Goal: Task Accomplishment & Management: Manage account settings

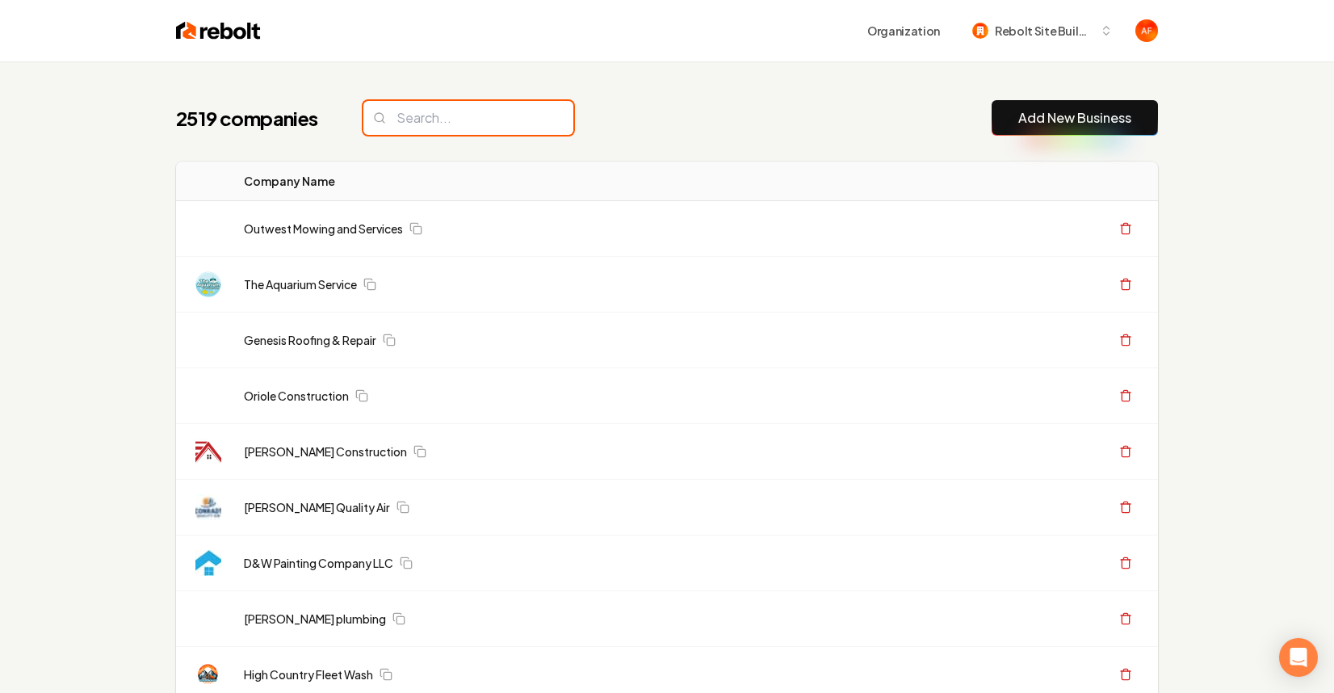
click at [400, 120] on input "search" at bounding box center [468, 118] width 210 height 34
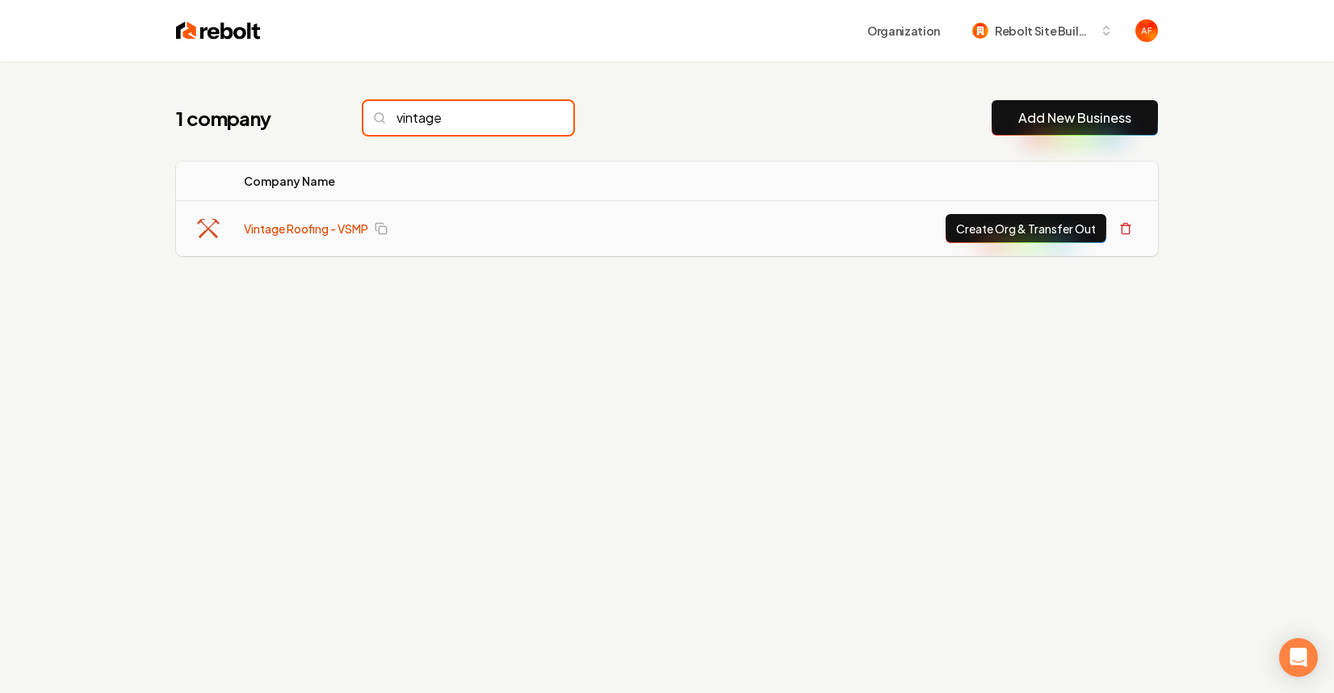
type input "vintage"
click at [262, 221] on link "Vintage Roofing - VSMP" at bounding box center [306, 228] width 124 height 16
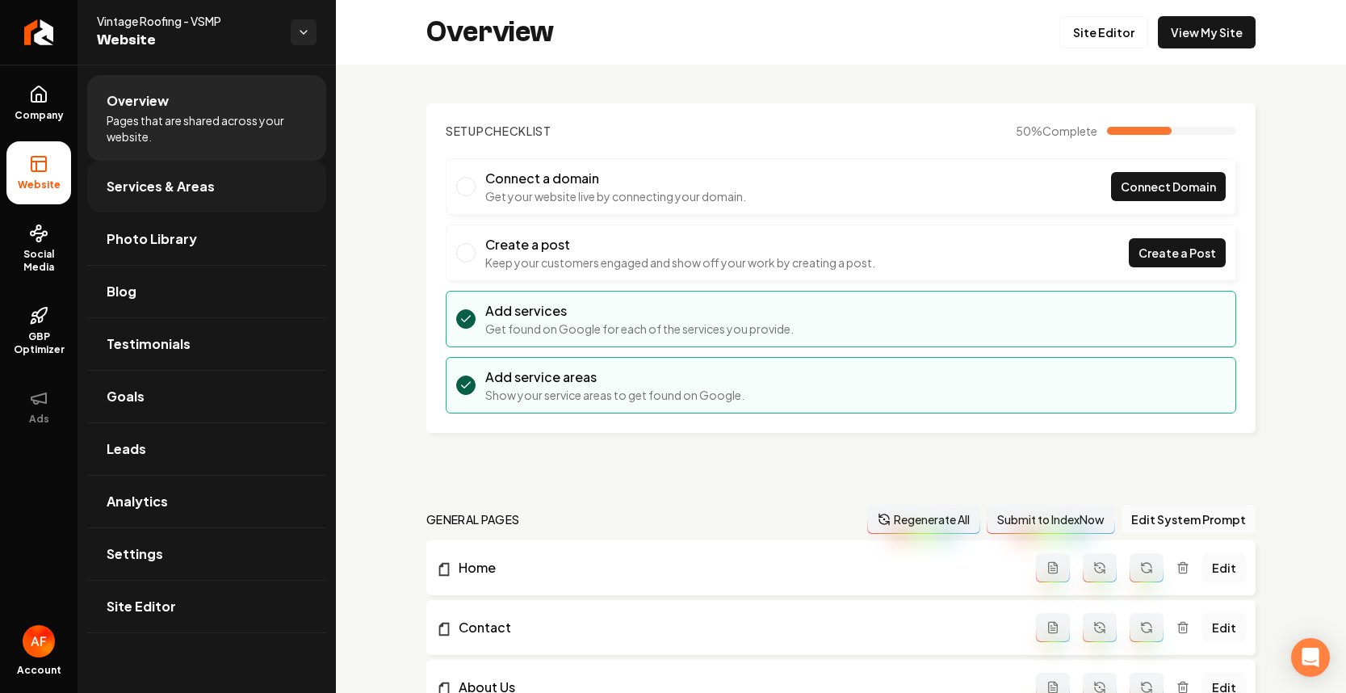
click at [128, 191] on span "Services & Areas" at bounding box center [161, 186] width 108 height 19
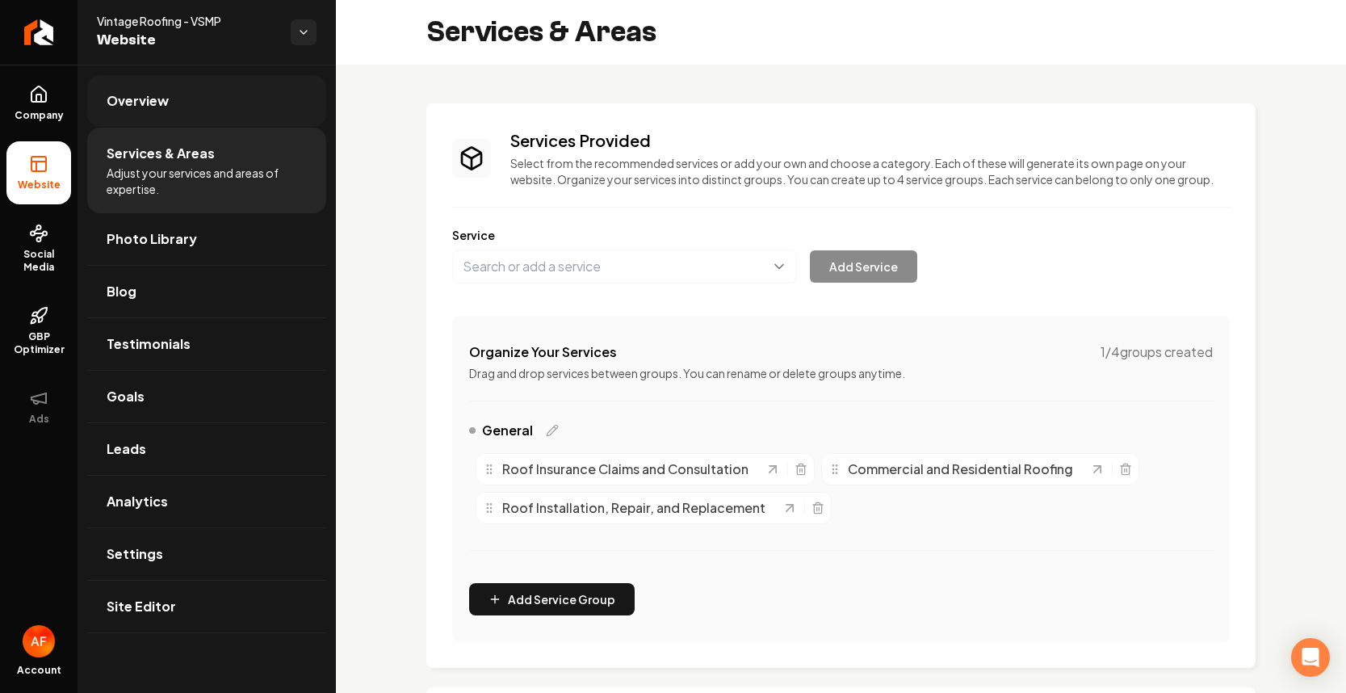
click at [126, 118] on link "Overview" at bounding box center [206, 101] width 239 height 52
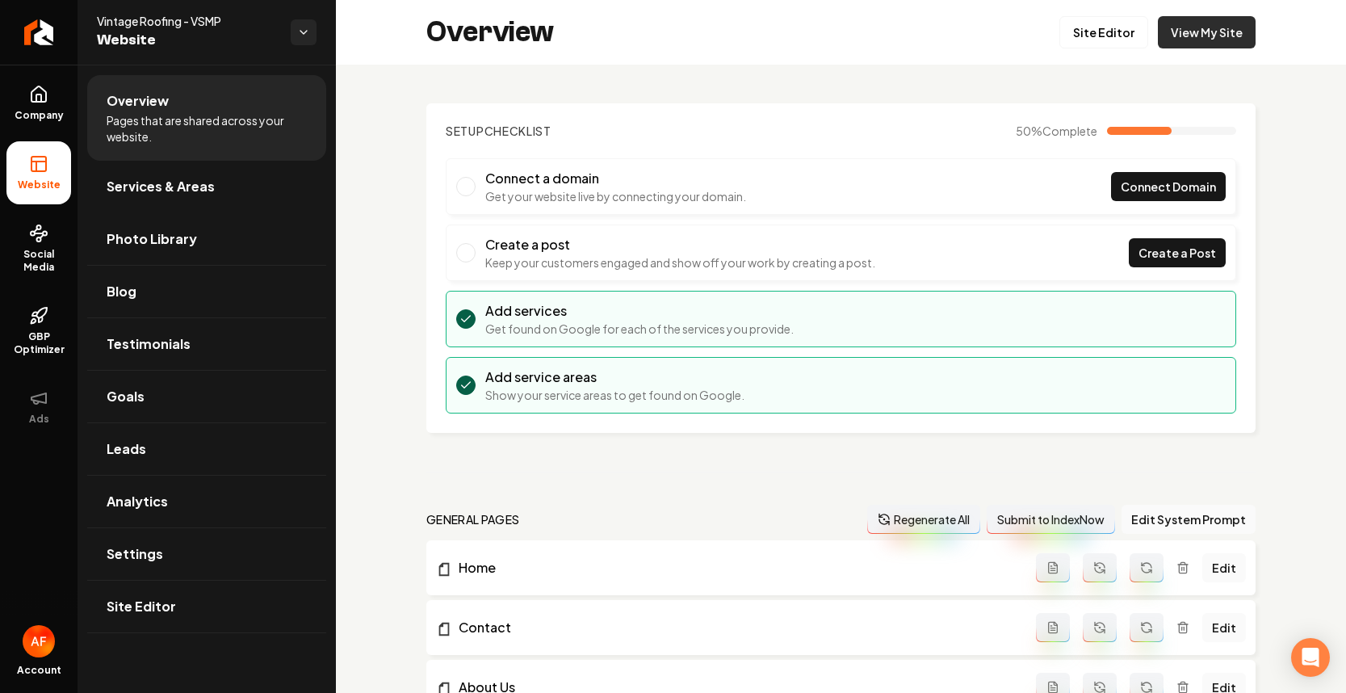
click at [1199, 43] on link "View My Site" at bounding box center [1207, 32] width 98 height 32
click at [140, 185] on span "Services & Areas" at bounding box center [161, 186] width 108 height 19
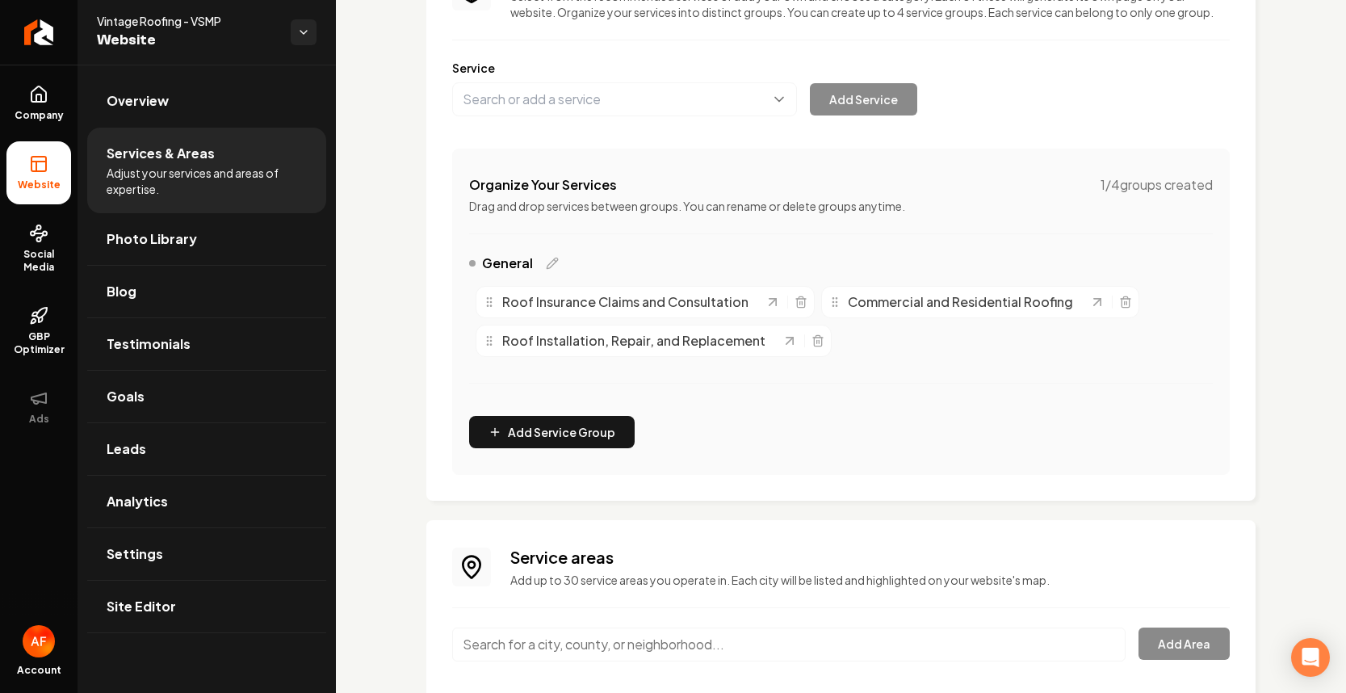
scroll to position [292, 0]
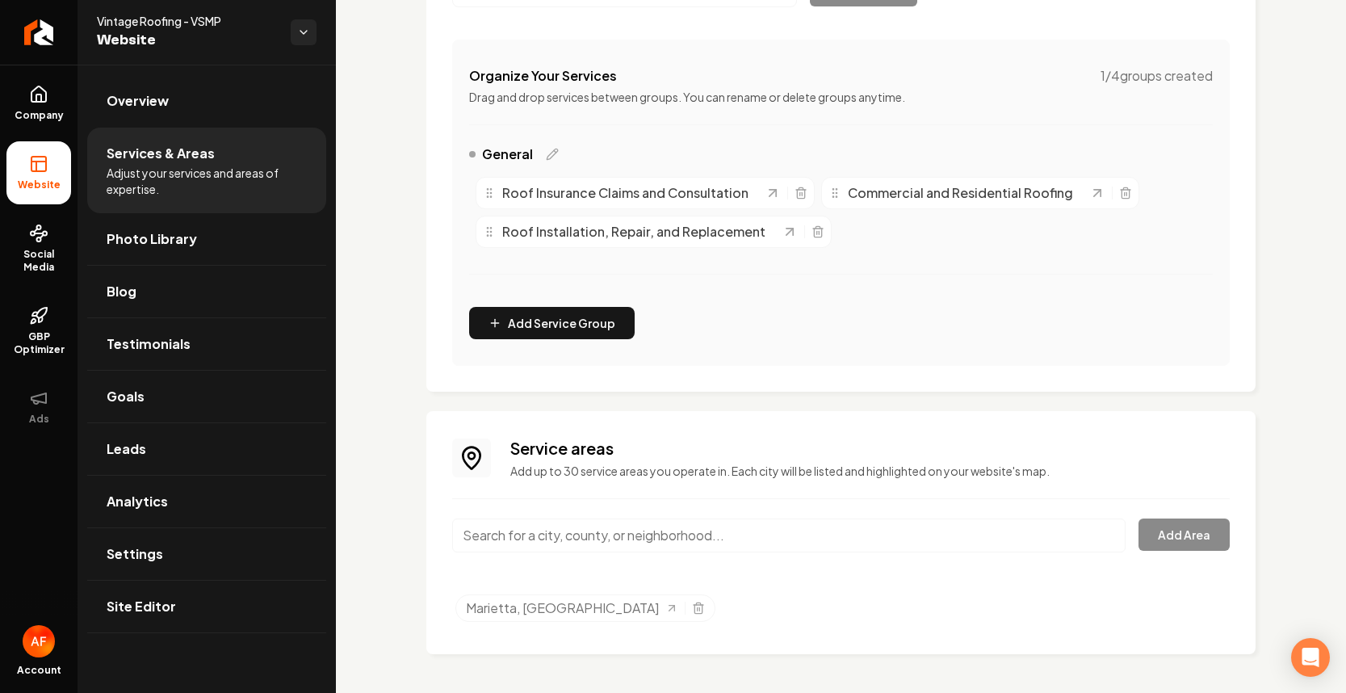
click at [774, 531] on input "Main content area" at bounding box center [789, 536] width 674 height 34
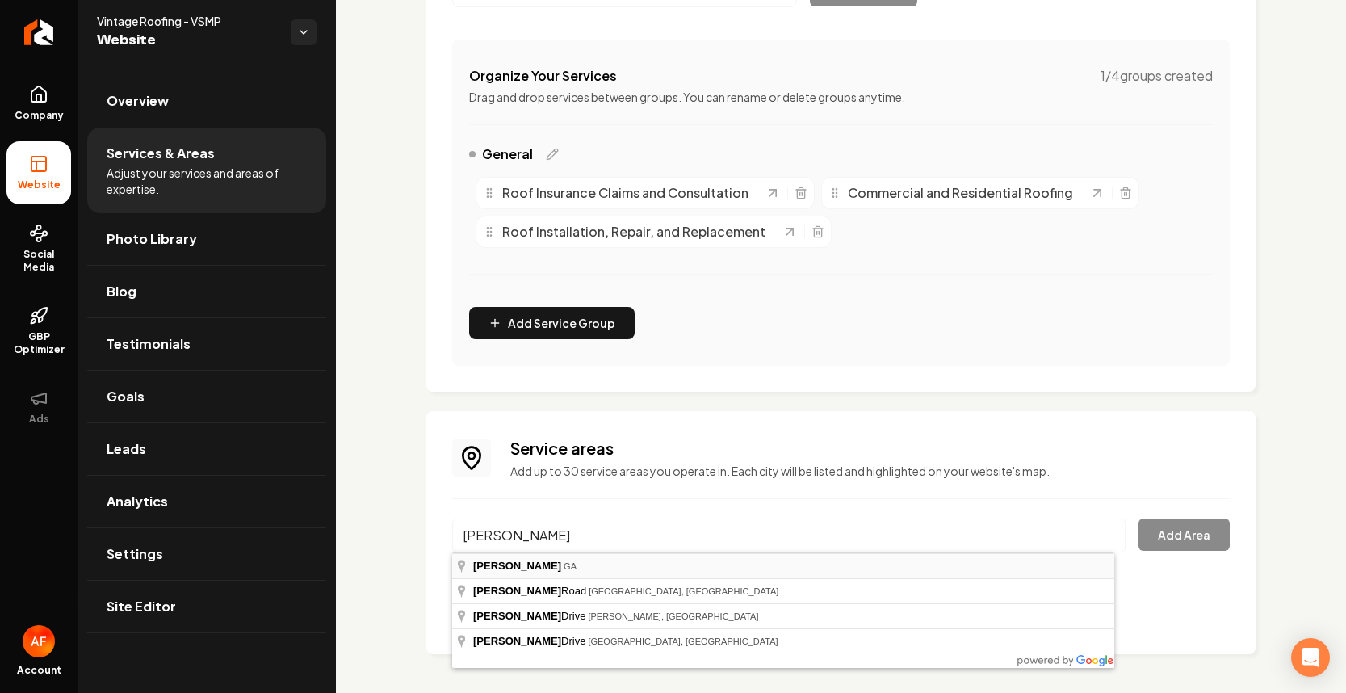
type input "[PERSON_NAME], [GEOGRAPHIC_DATA]"
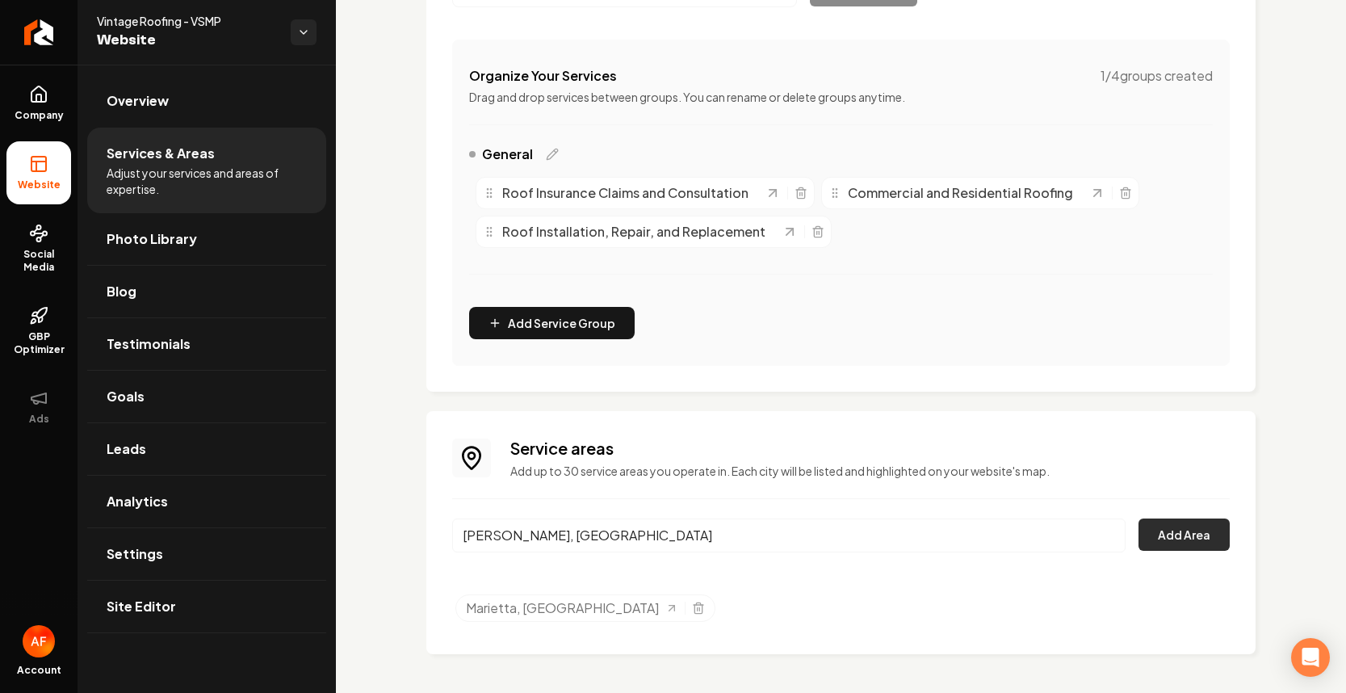
click at [1196, 542] on button "Add Area" at bounding box center [1184, 535] width 91 height 32
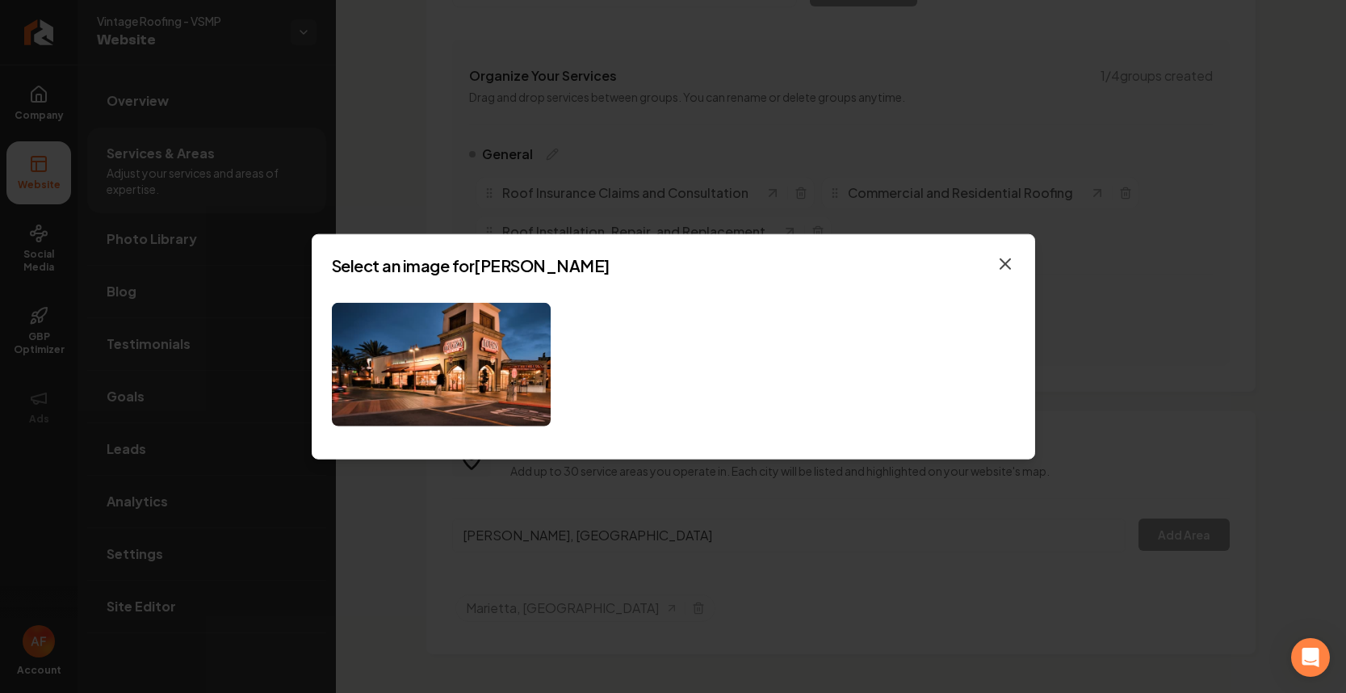
click at [1006, 267] on icon "button" at bounding box center [1005, 263] width 19 height 19
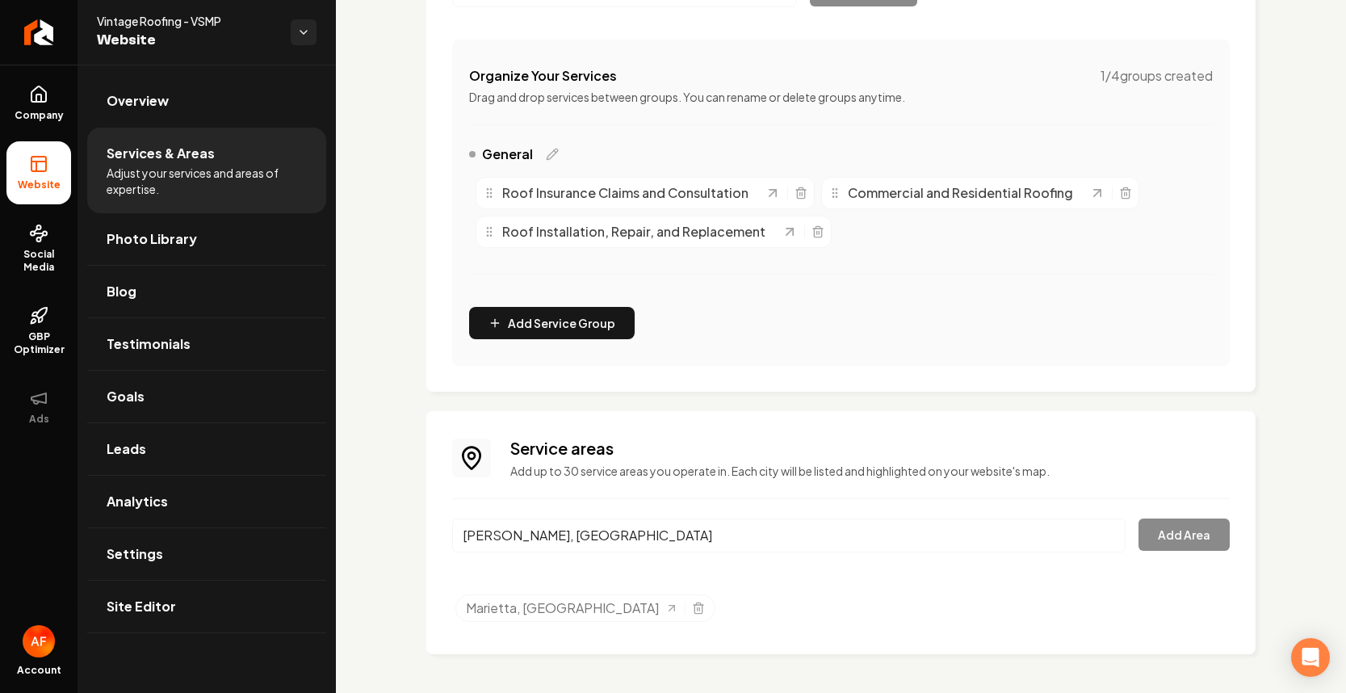
click at [595, 546] on input "[PERSON_NAME], [GEOGRAPHIC_DATA]" at bounding box center [789, 536] width 674 height 34
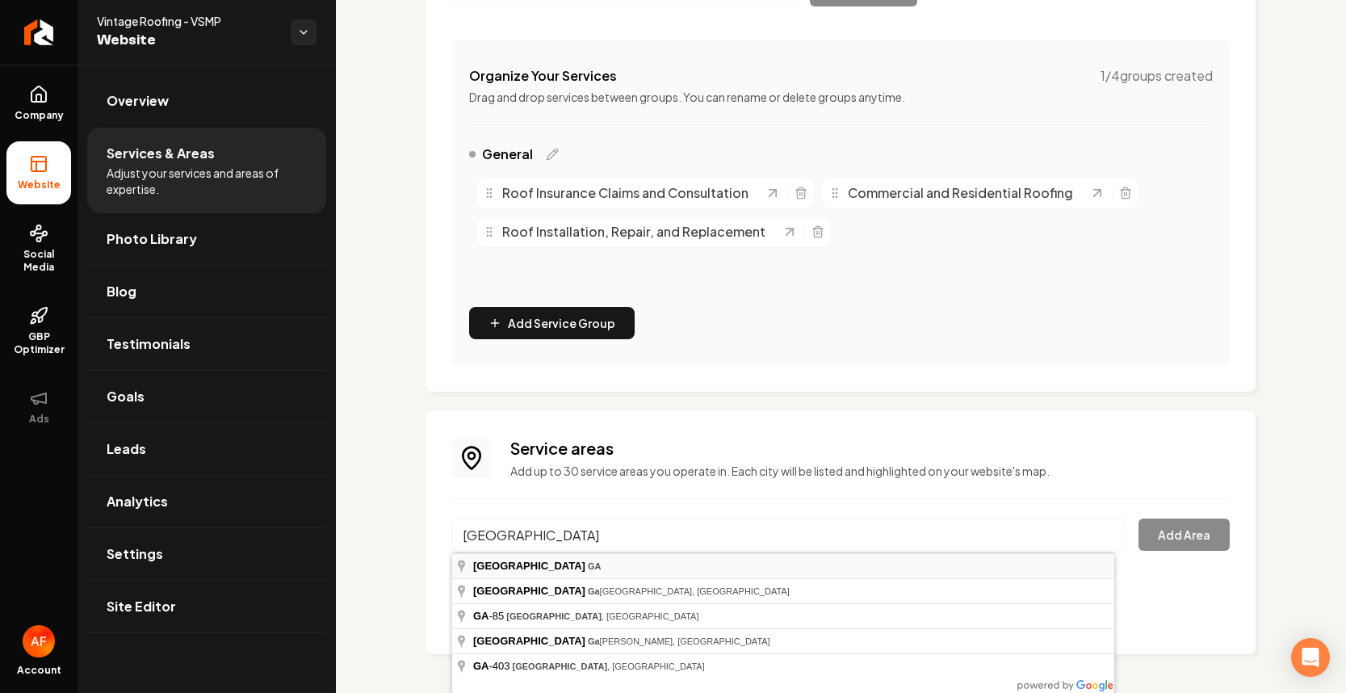
type input "[GEOGRAPHIC_DATA], [GEOGRAPHIC_DATA]"
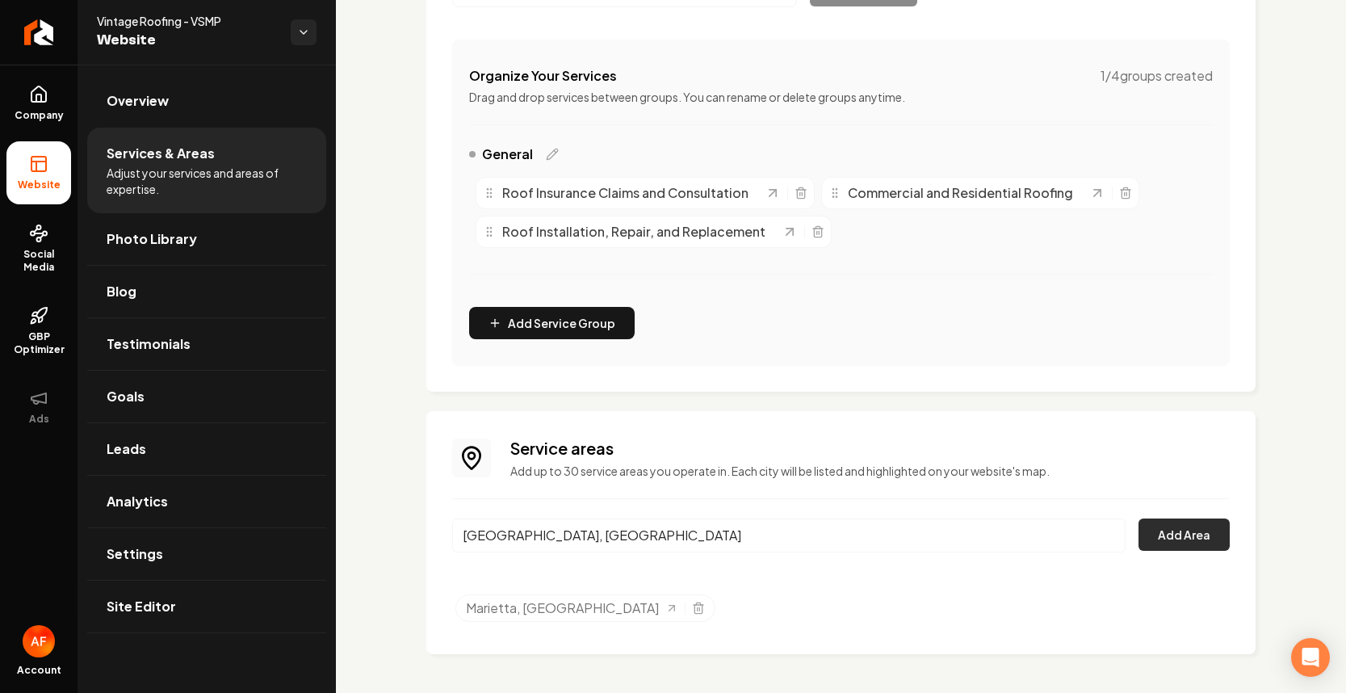
click at [1176, 533] on button "Add Area" at bounding box center [1184, 535] width 91 height 32
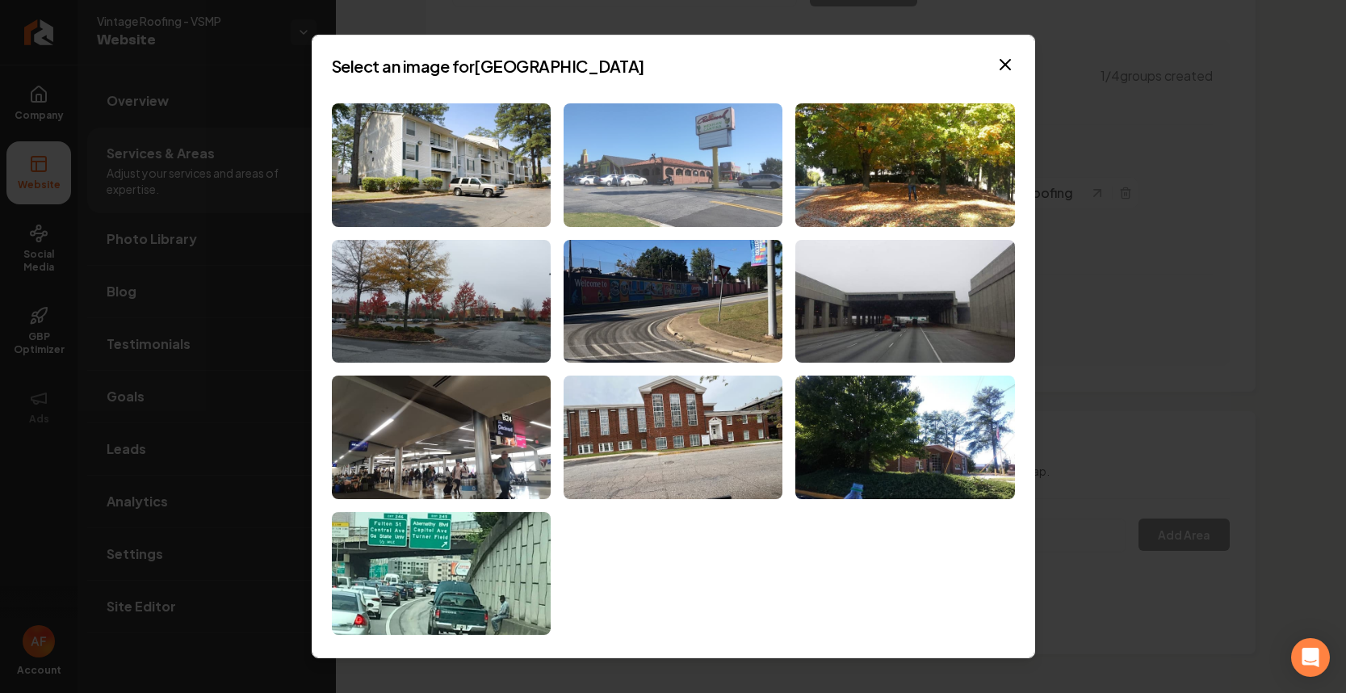
click at [668, 212] on img at bounding box center [673, 165] width 219 height 124
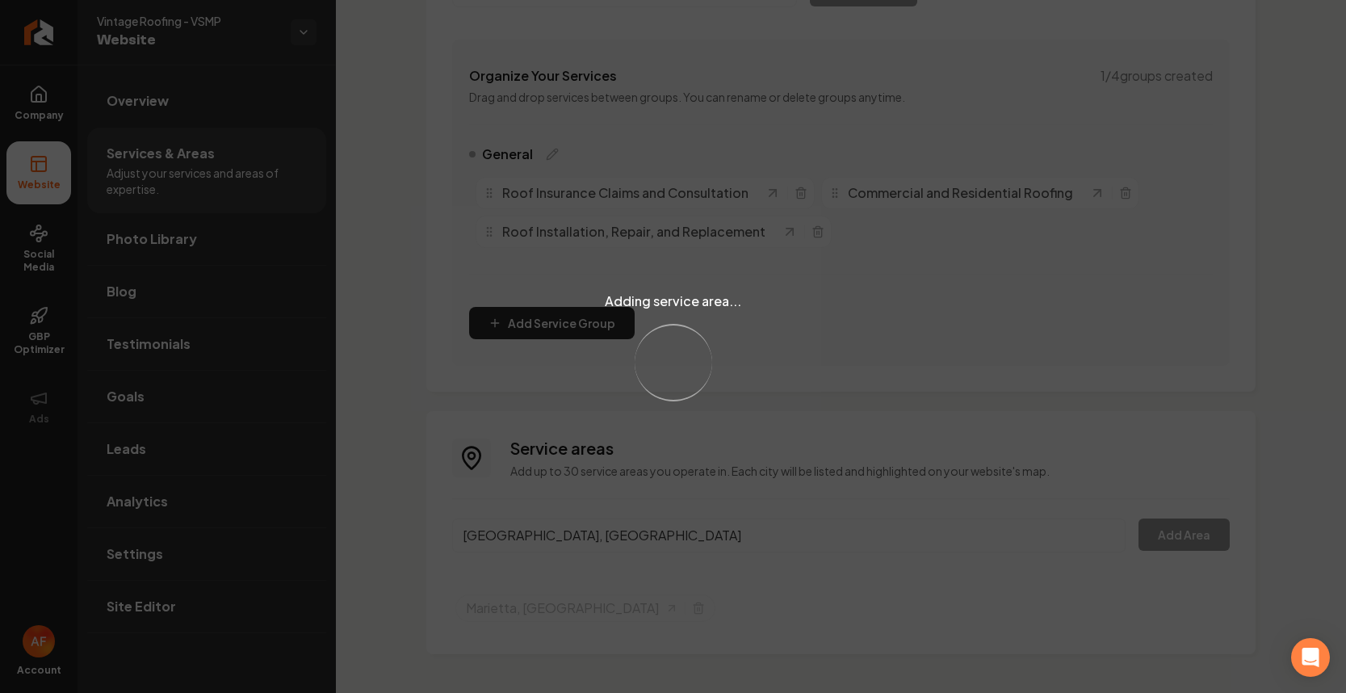
click at [602, 551] on div "Adding service area... Loading..." at bounding box center [673, 346] width 1346 height 693
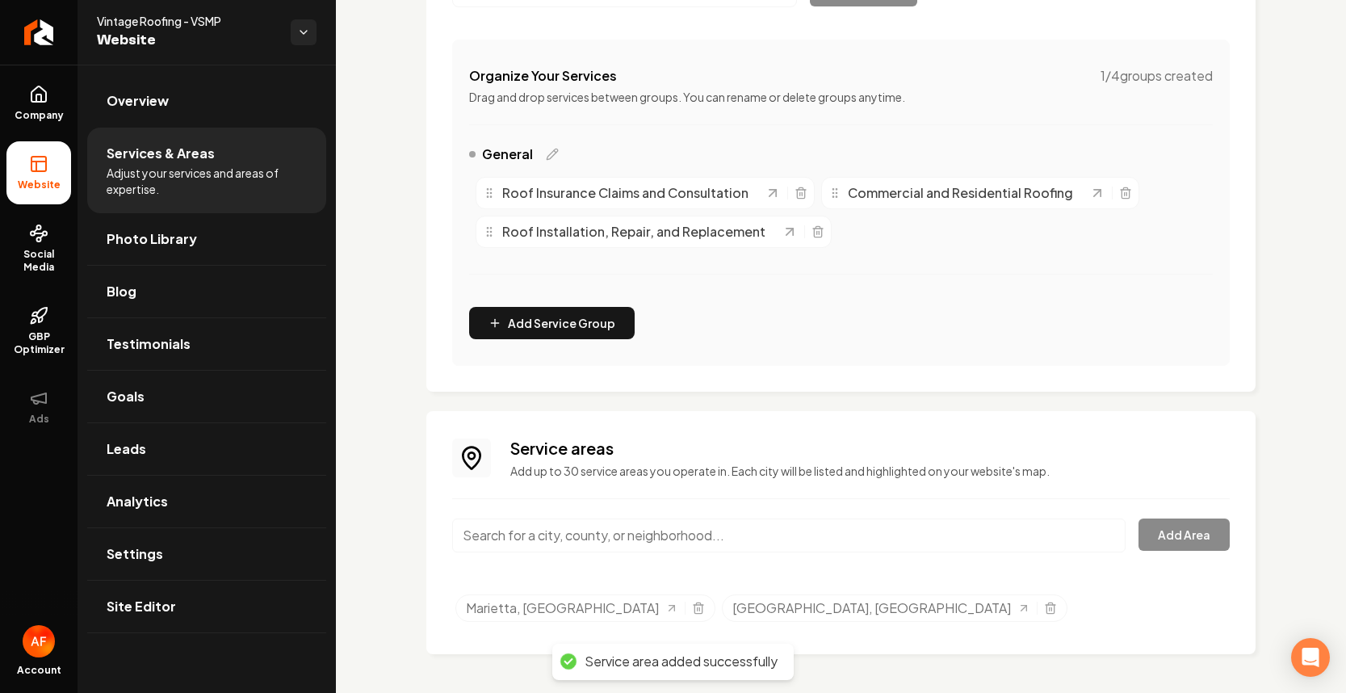
click at [611, 526] on input "Main content area" at bounding box center [789, 536] width 674 height 34
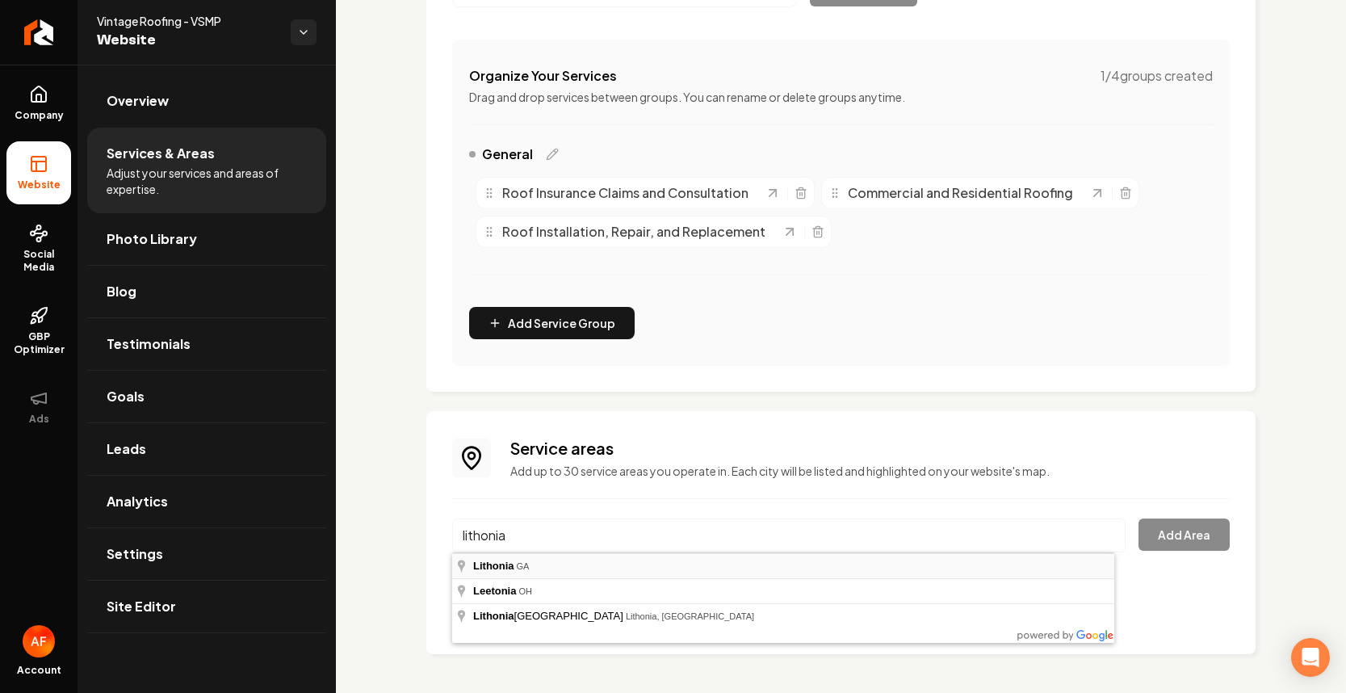
type input "Lithonia, [GEOGRAPHIC_DATA]"
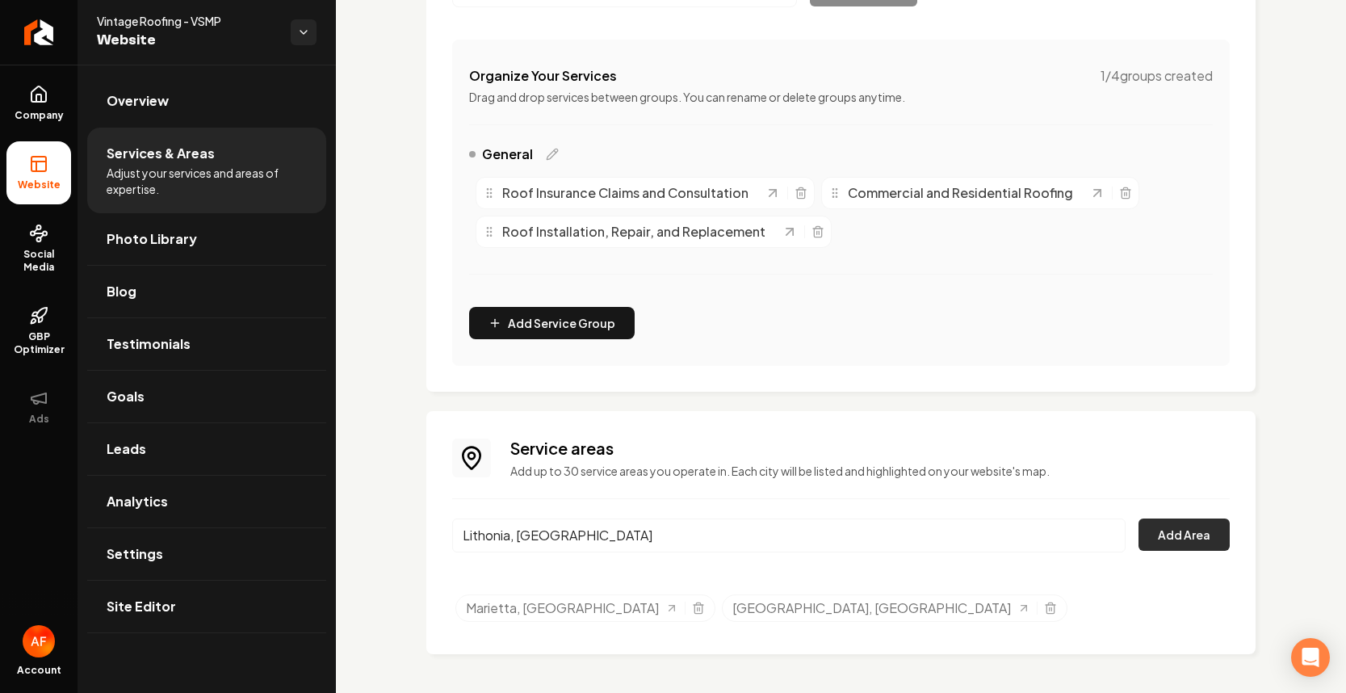
click at [1195, 529] on button "Add Area" at bounding box center [1184, 535] width 91 height 32
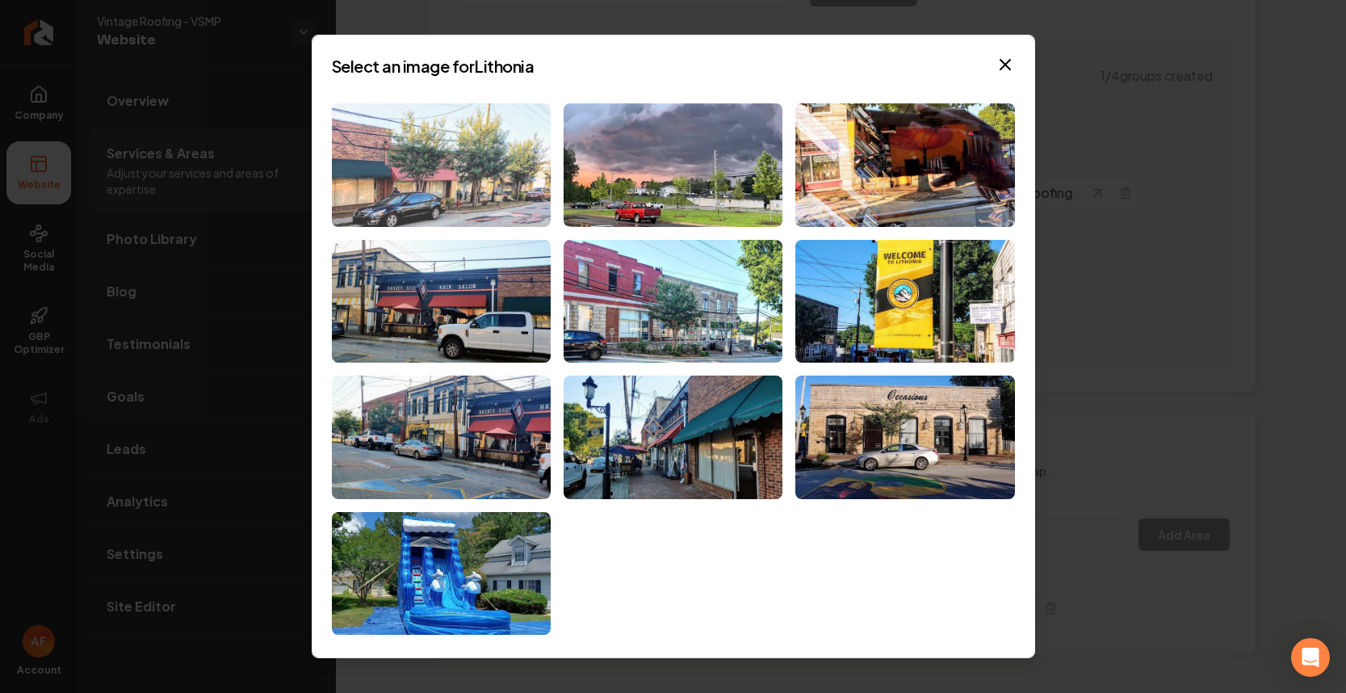
click at [505, 188] on img at bounding box center [441, 165] width 219 height 124
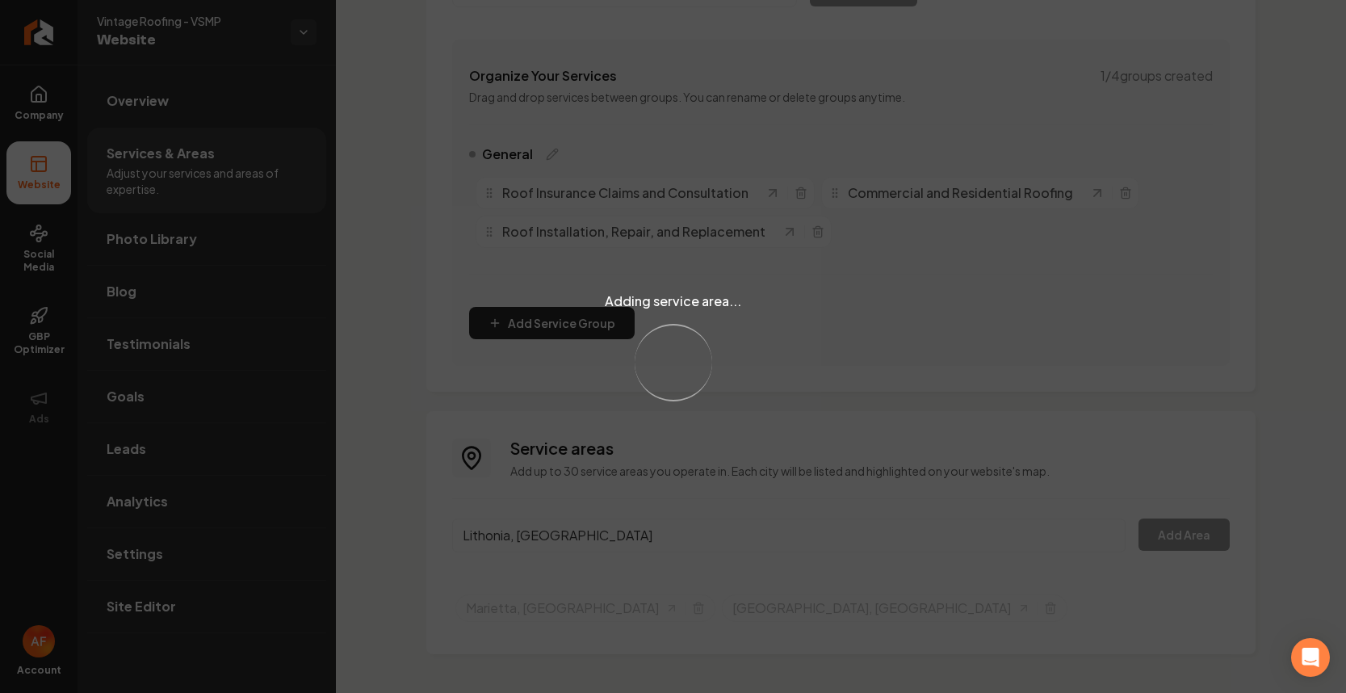
click at [689, 541] on div "Adding service area... Loading..." at bounding box center [673, 346] width 1346 height 693
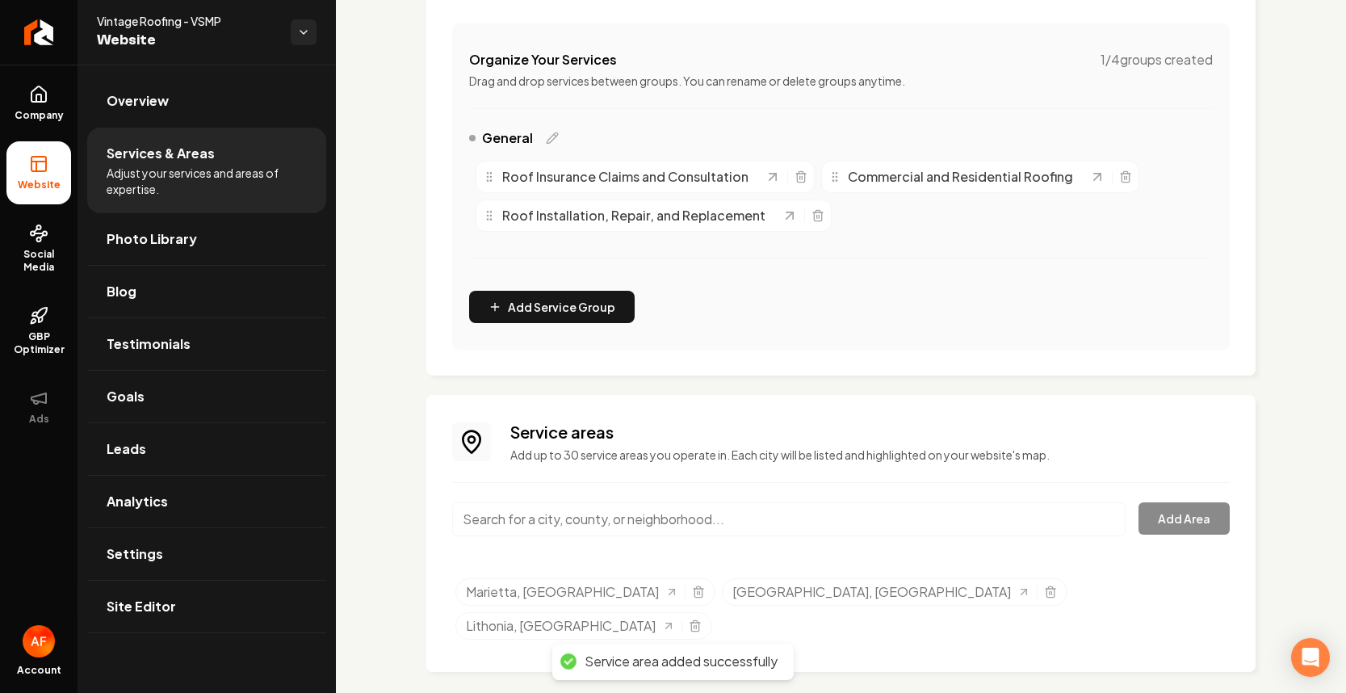
click at [594, 535] on input "Main content area" at bounding box center [789, 519] width 674 height 34
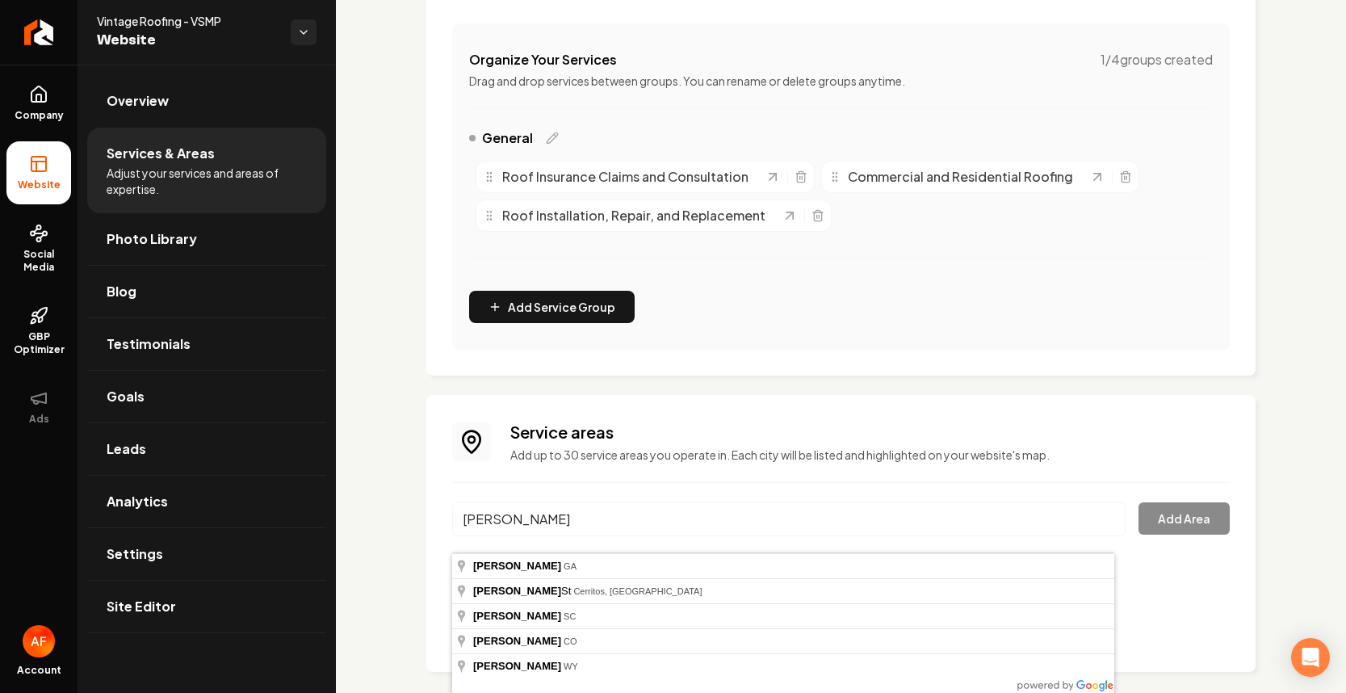
type input "Buford, [GEOGRAPHIC_DATA]"
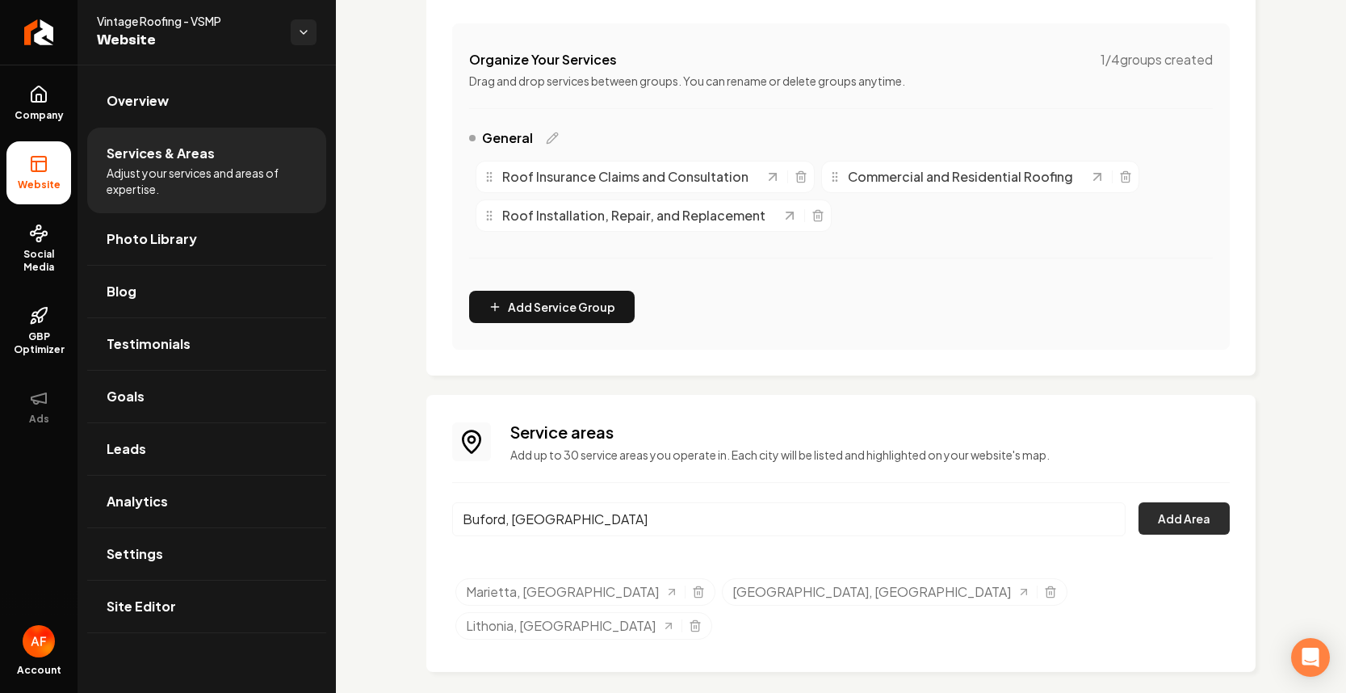
click at [1169, 526] on button "Add Area" at bounding box center [1184, 518] width 91 height 32
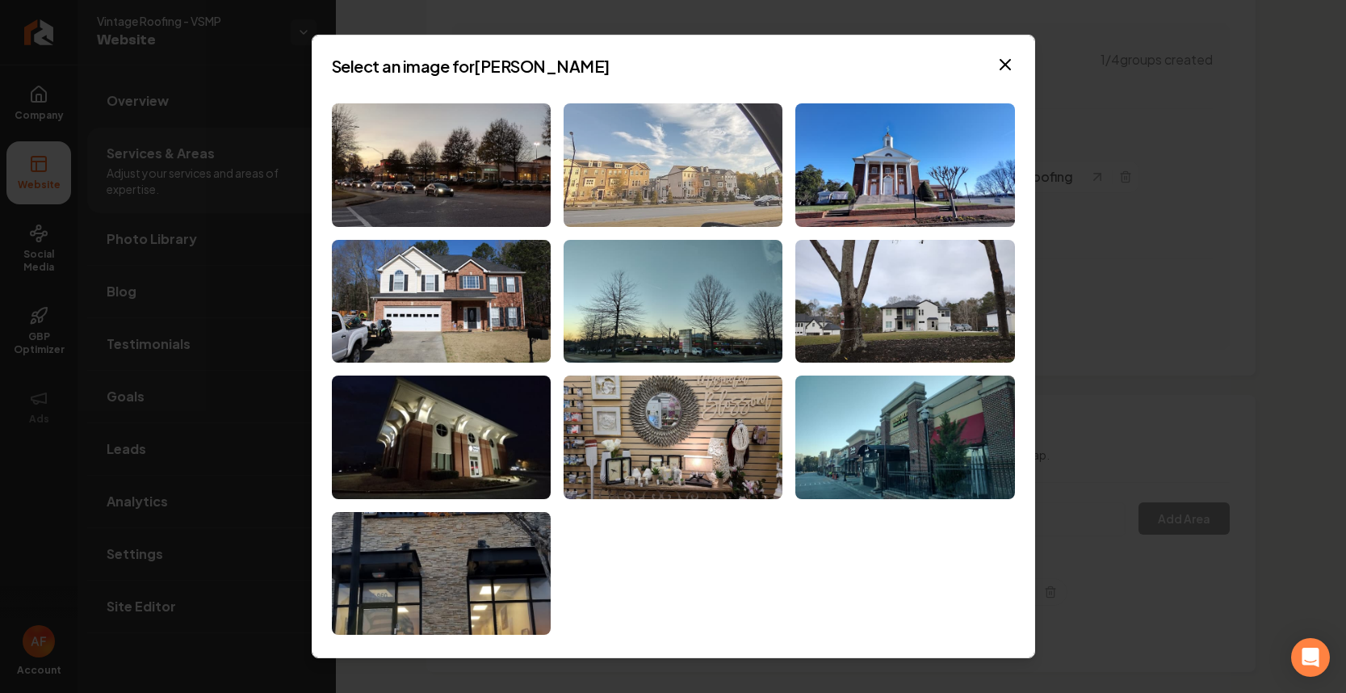
click at [658, 168] on img at bounding box center [673, 165] width 219 height 124
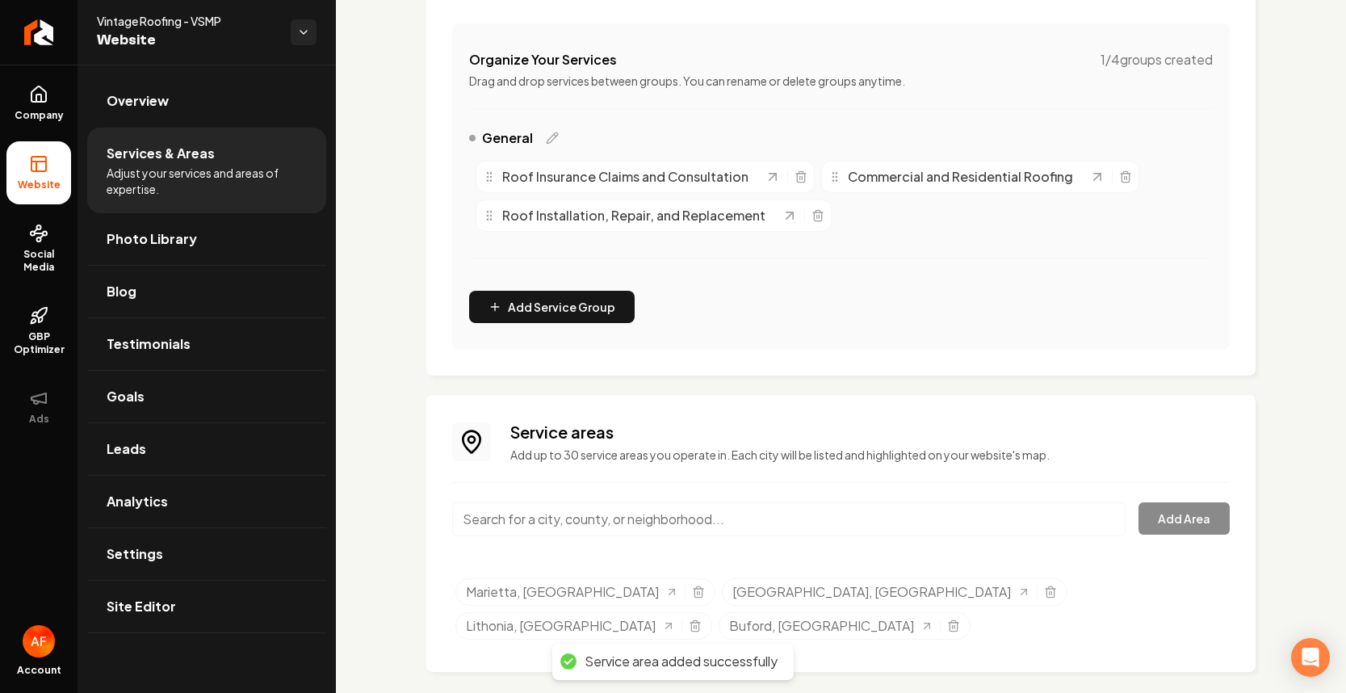
click at [527, 532] on input "Main content area" at bounding box center [789, 519] width 674 height 34
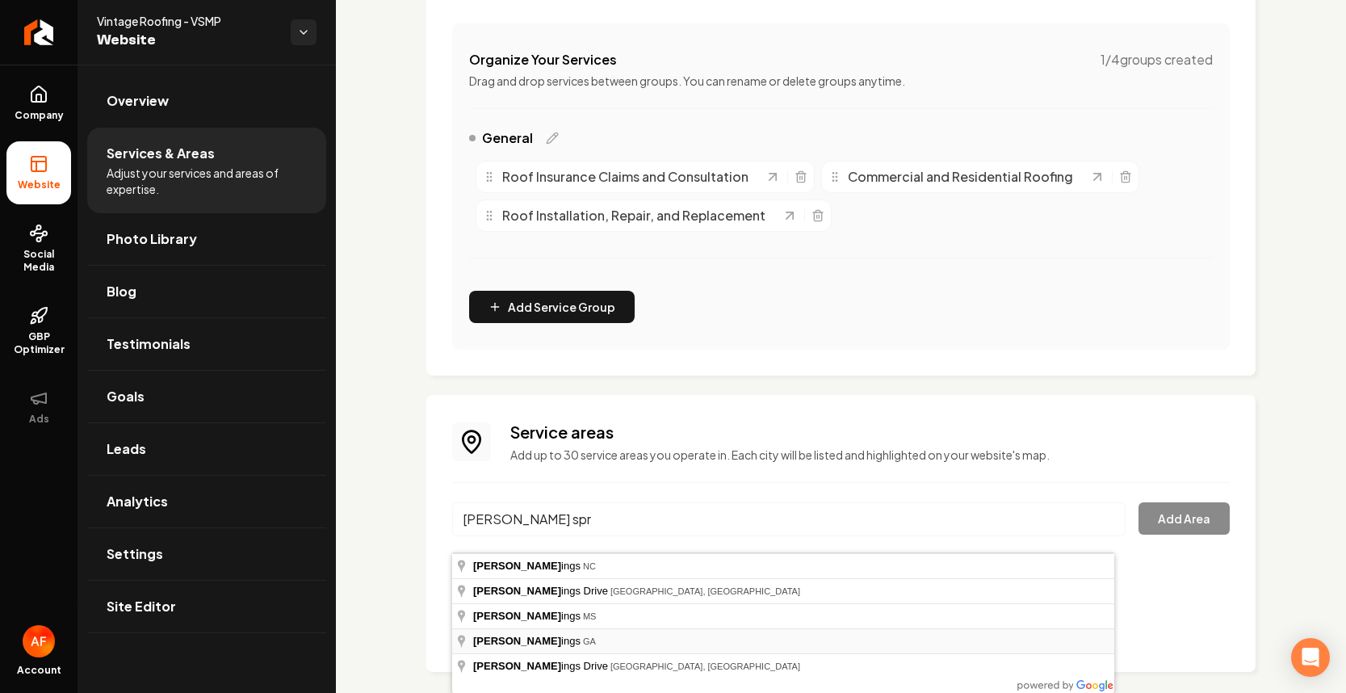
type input "[PERSON_NAME][GEOGRAPHIC_DATA], [GEOGRAPHIC_DATA]"
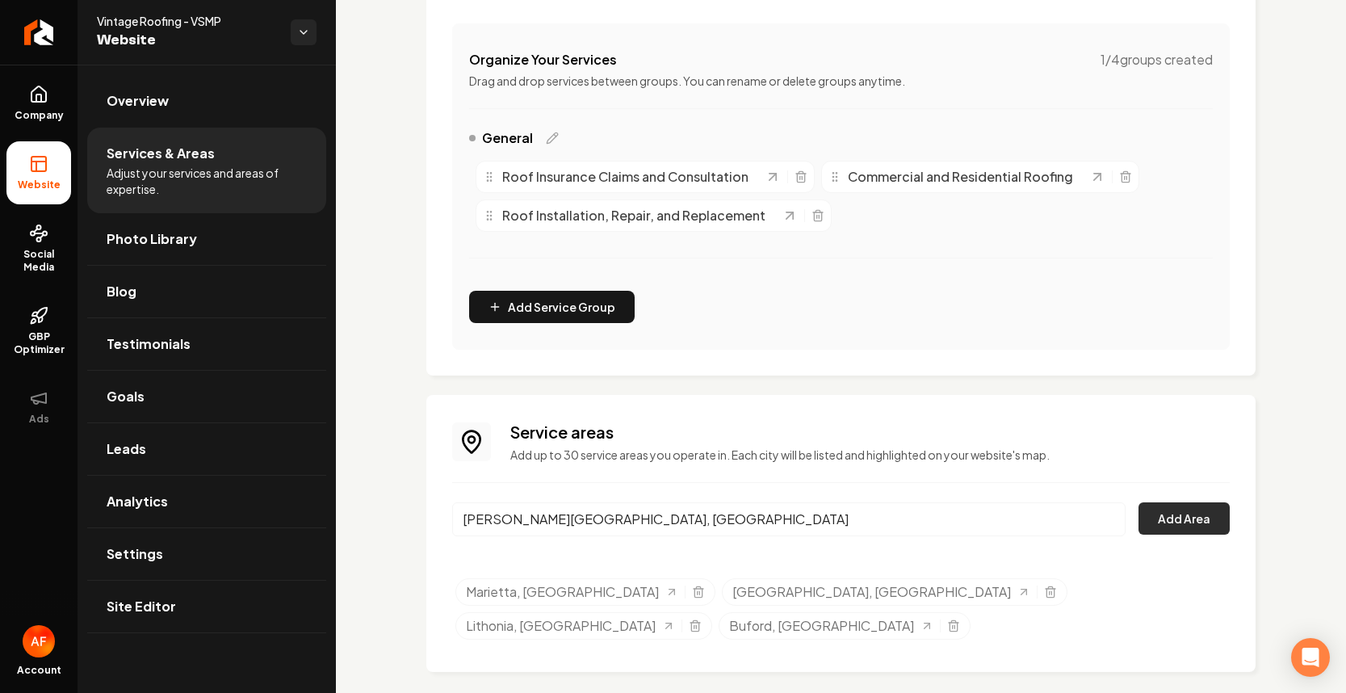
click at [1204, 531] on button "Add Area" at bounding box center [1184, 518] width 91 height 32
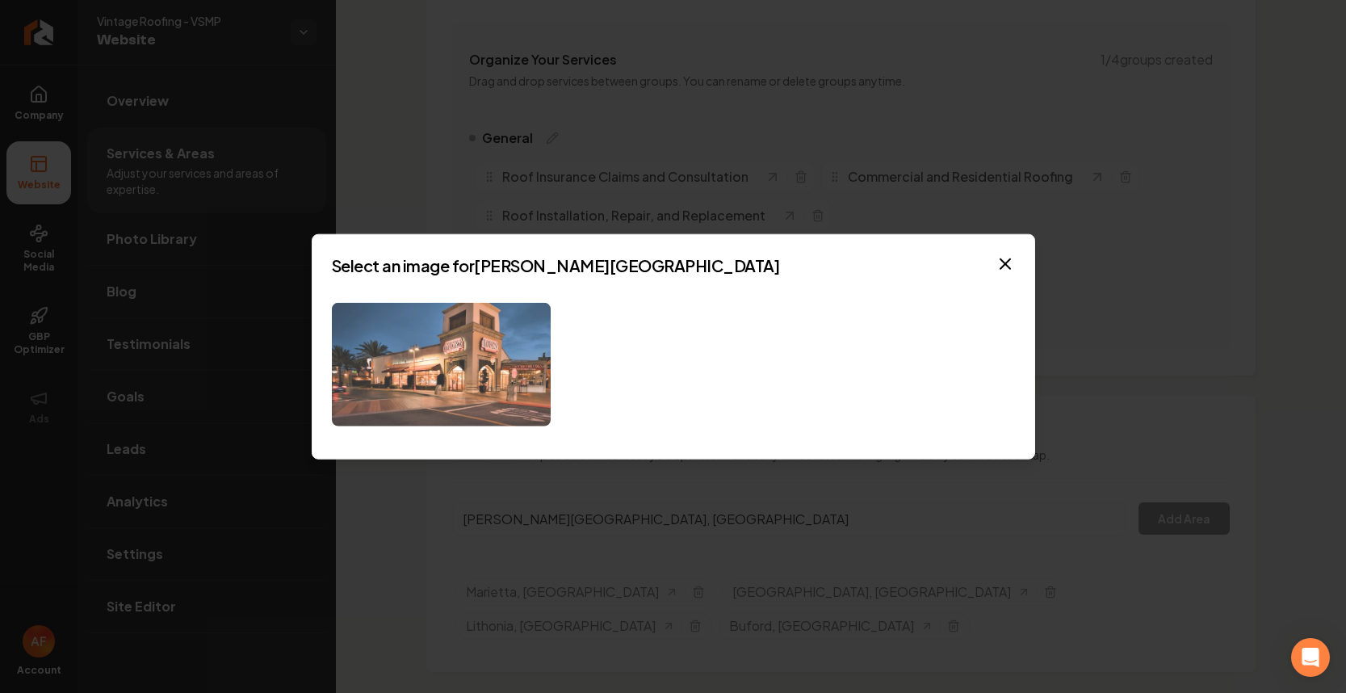
click at [484, 346] on img at bounding box center [441, 365] width 219 height 124
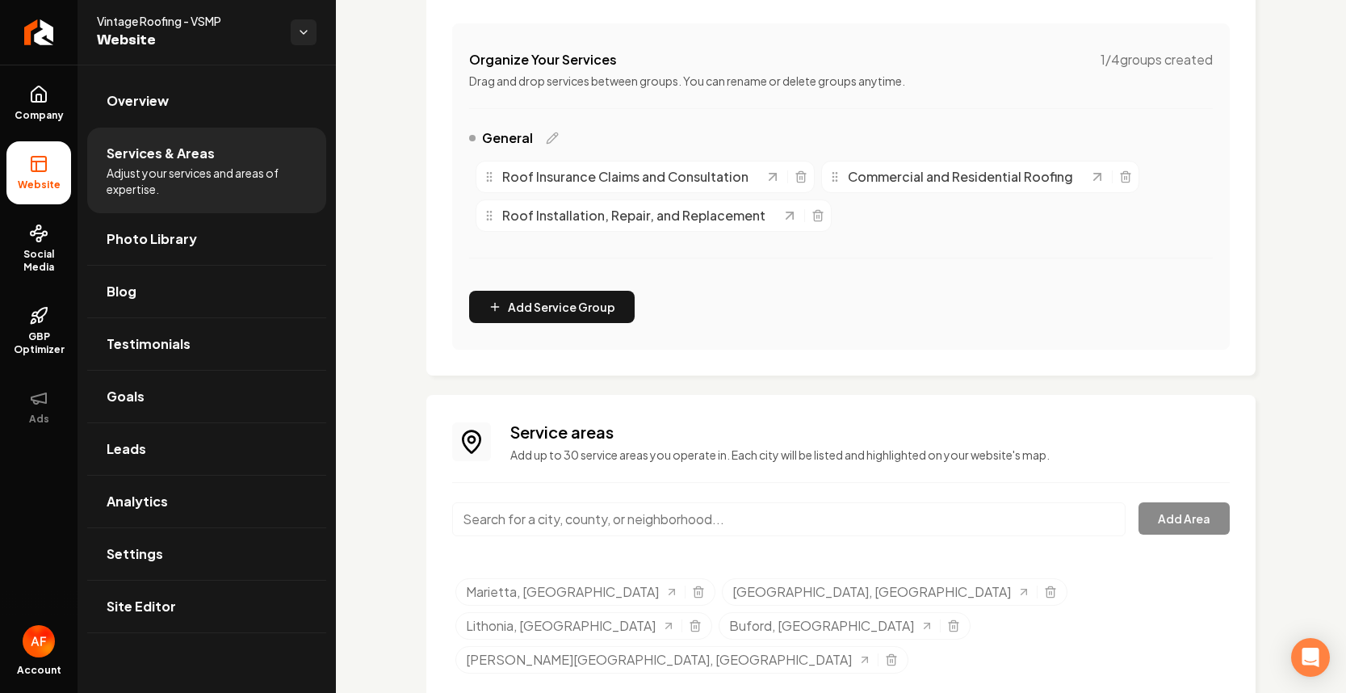
click at [804, 553] on div "Main content area" at bounding box center [789, 528] width 674 height 53
click at [809, 536] on input "Main content area" at bounding box center [789, 519] width 674 height 34
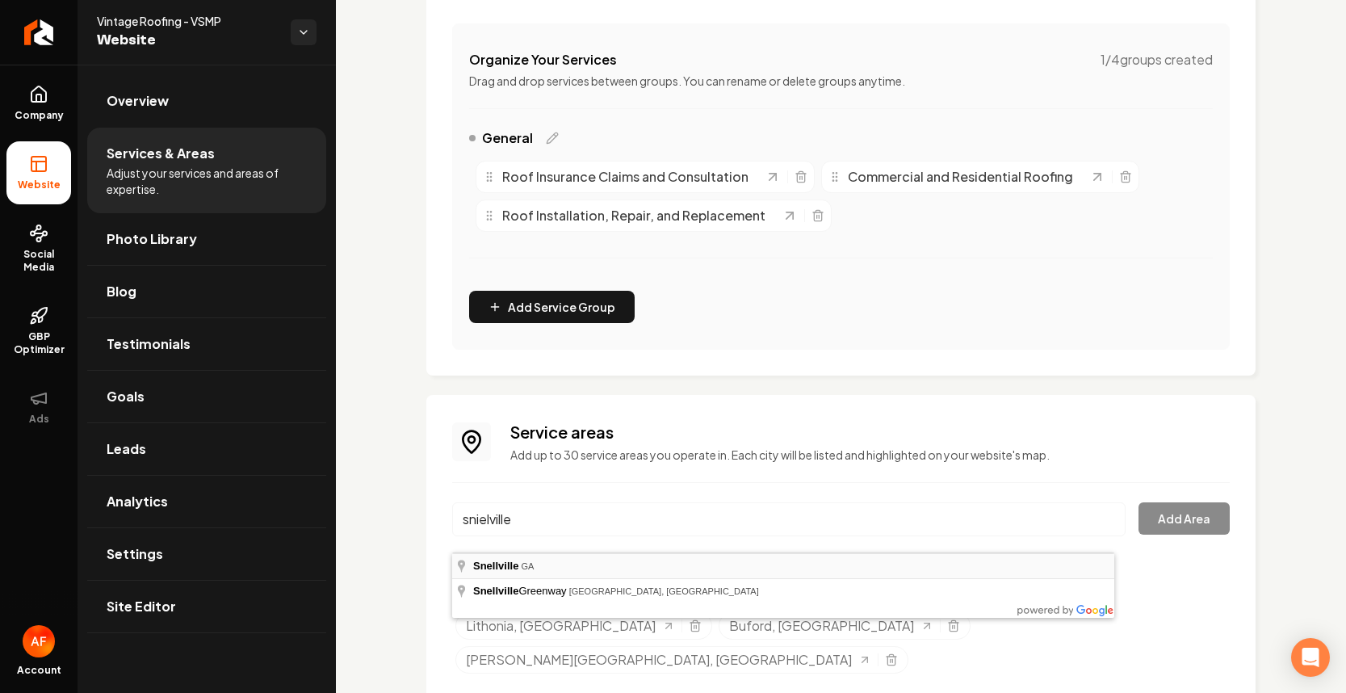
type input "[GEOGRAPHIC_DATA], [GEOGRAPHIC_DATA]"
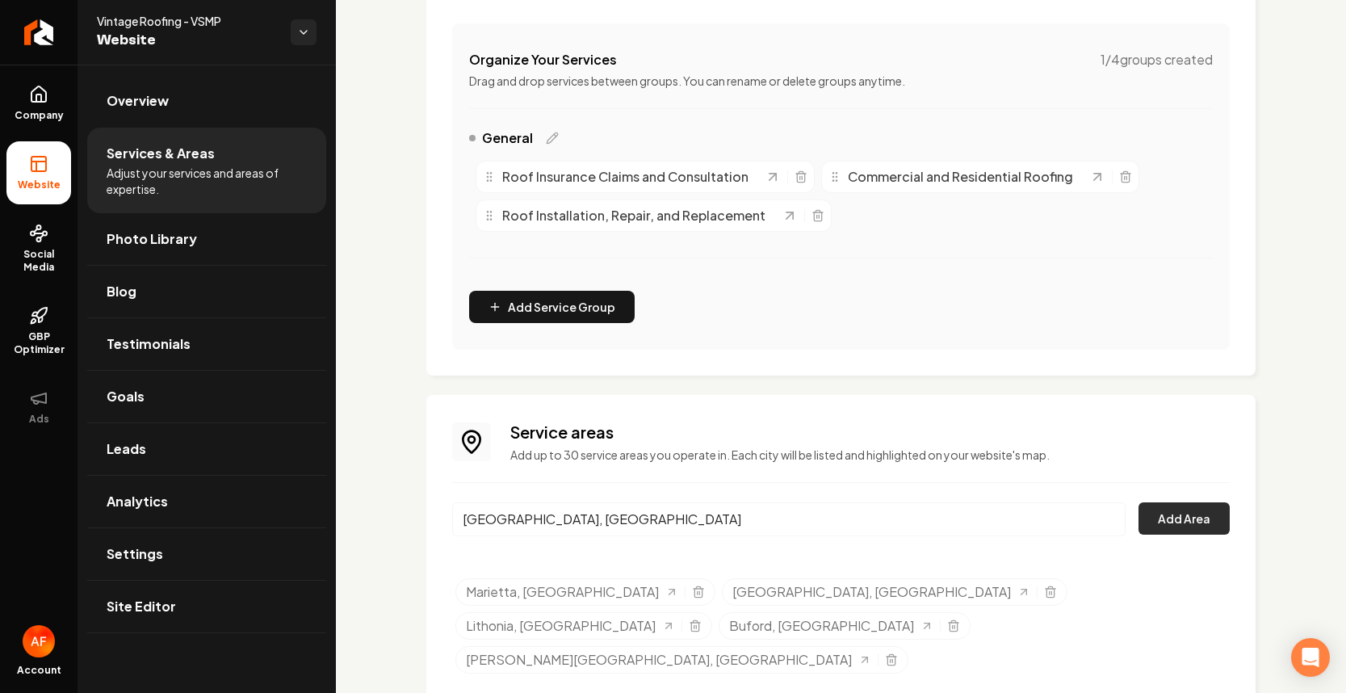
click at [1158, 519] on button "Add Area" at bounding box center [1184, 518] width 91 height 32
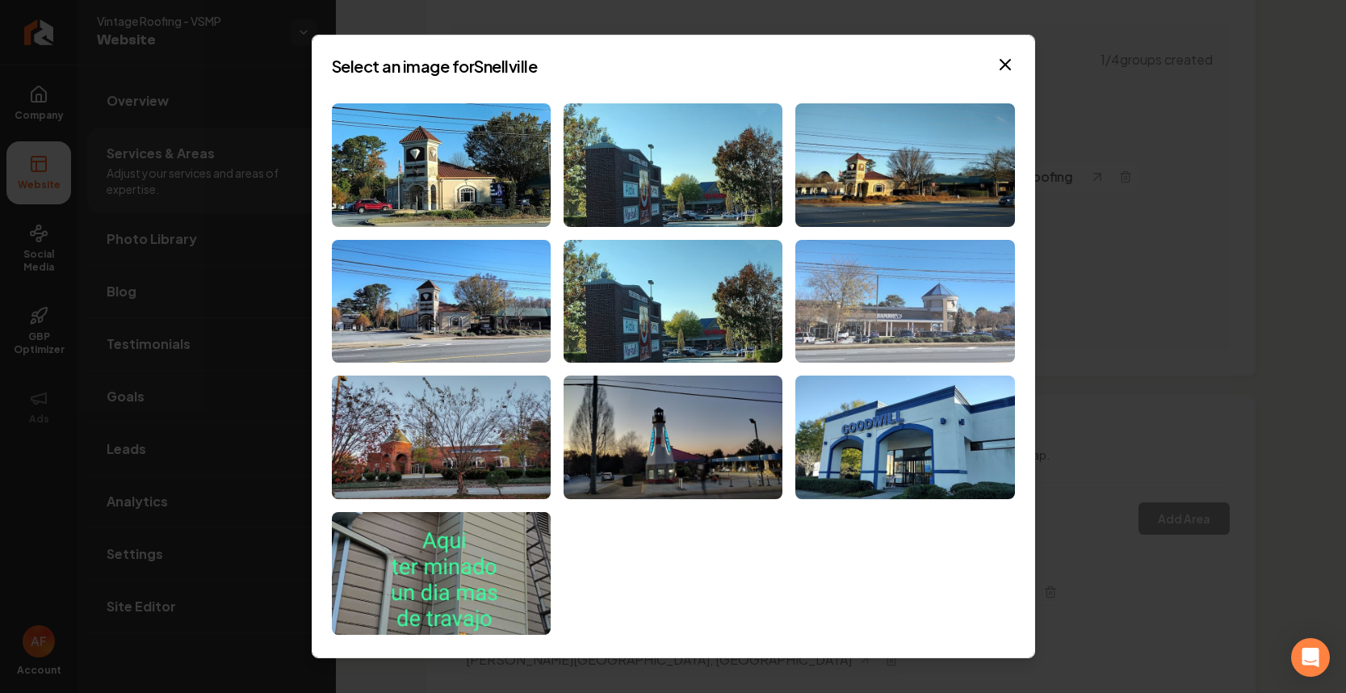
click at [914, 333] on img at bounding box center [905, 302] width 219 height 124
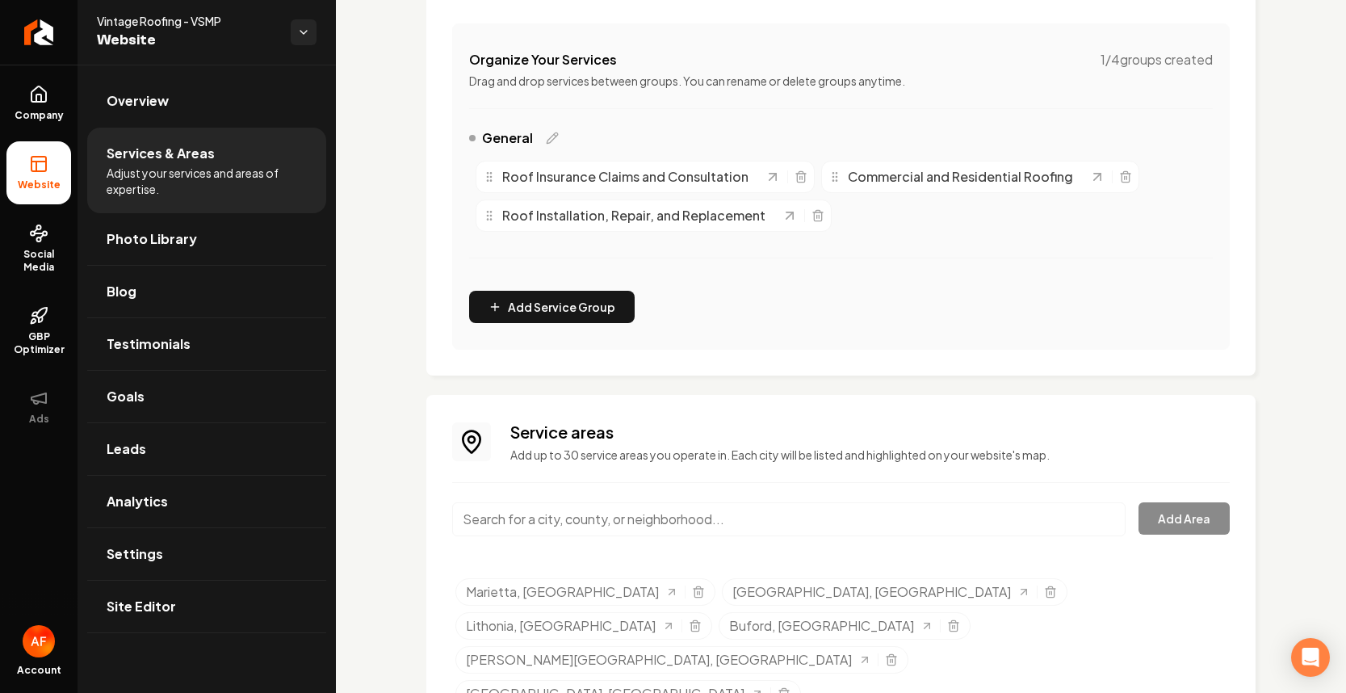
click at [681, 519] on input "Main content area" at bounding box center [789, 519] width 674 height 34
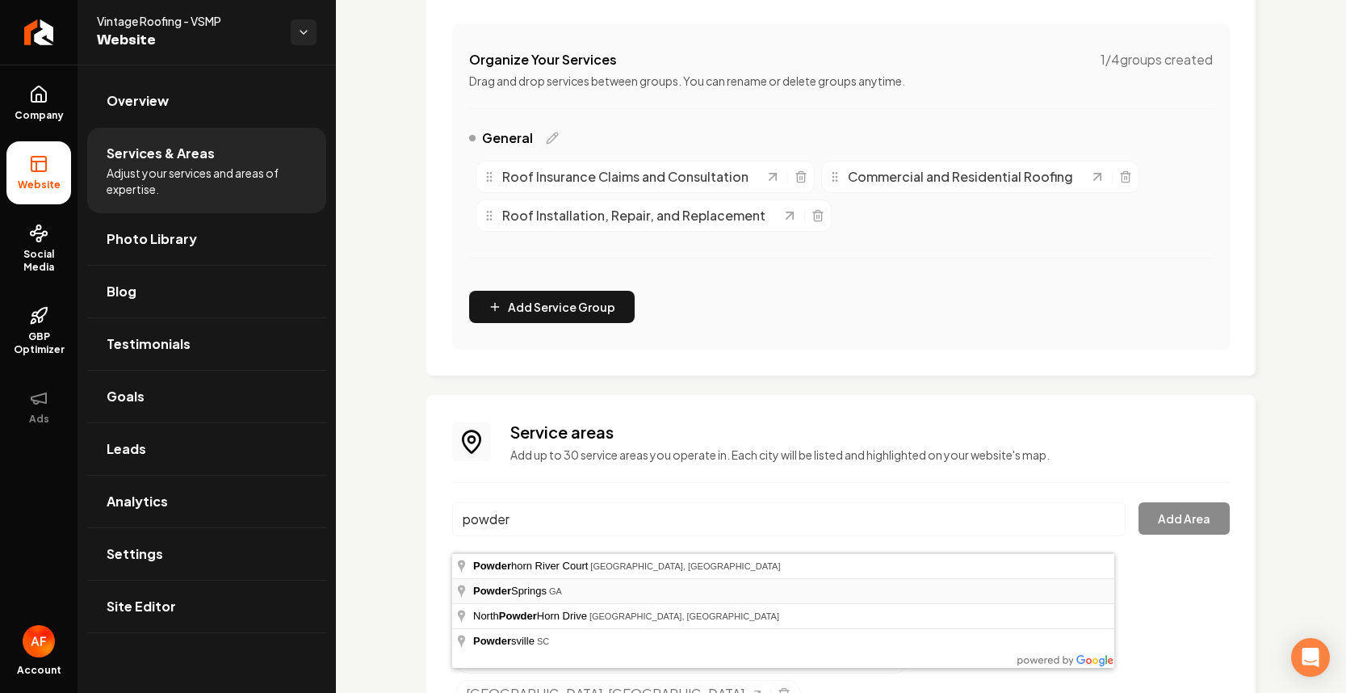
type input "[GEOGRAPHIC_DATA], [GEOGRAPHIC_DATA]"
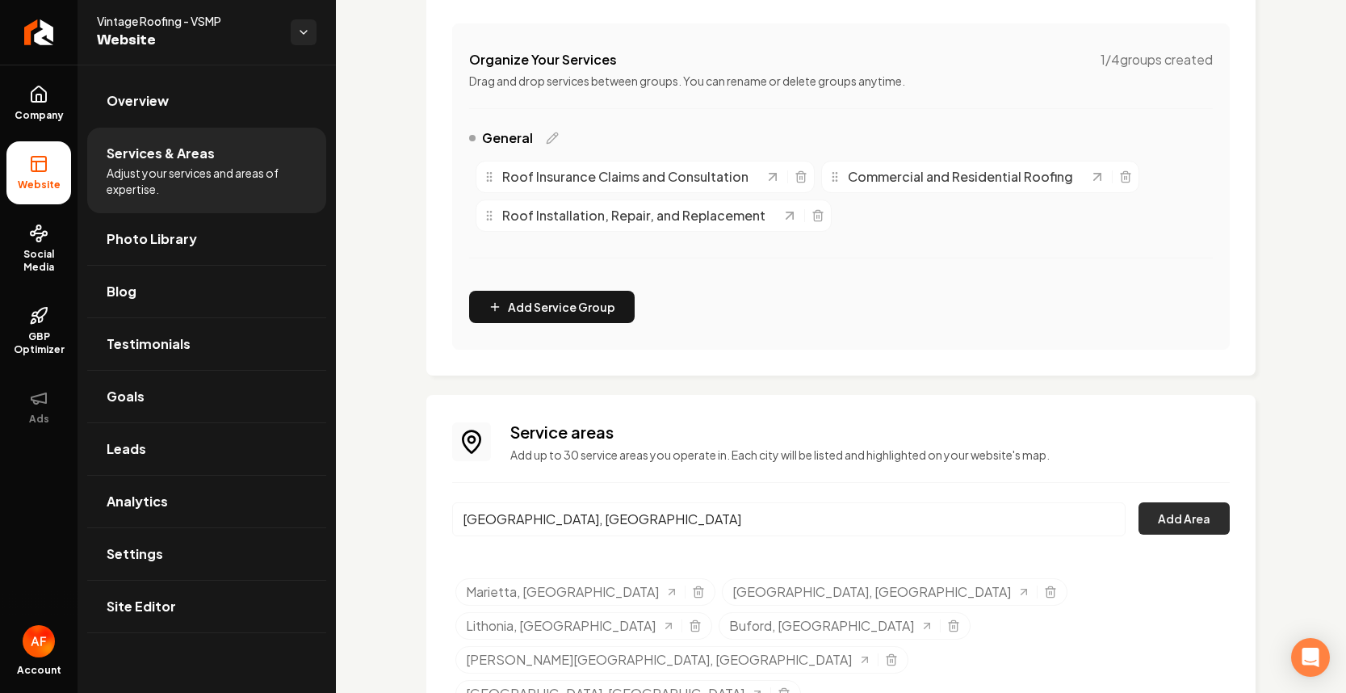
click at [1204, 527] on button "Add Area" at bounding box center [1184, 518] width 91 height 32
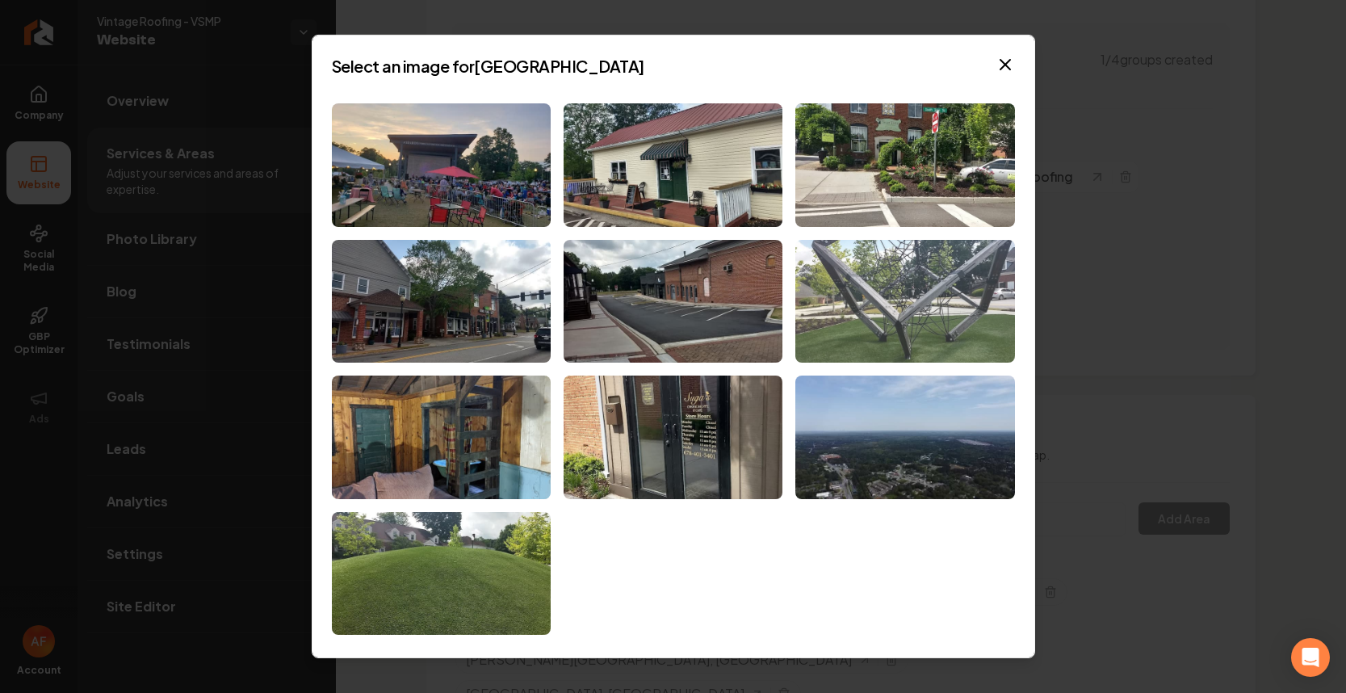
click at [908, 288] on img at bounding box center [905, 302] width 219 height 124
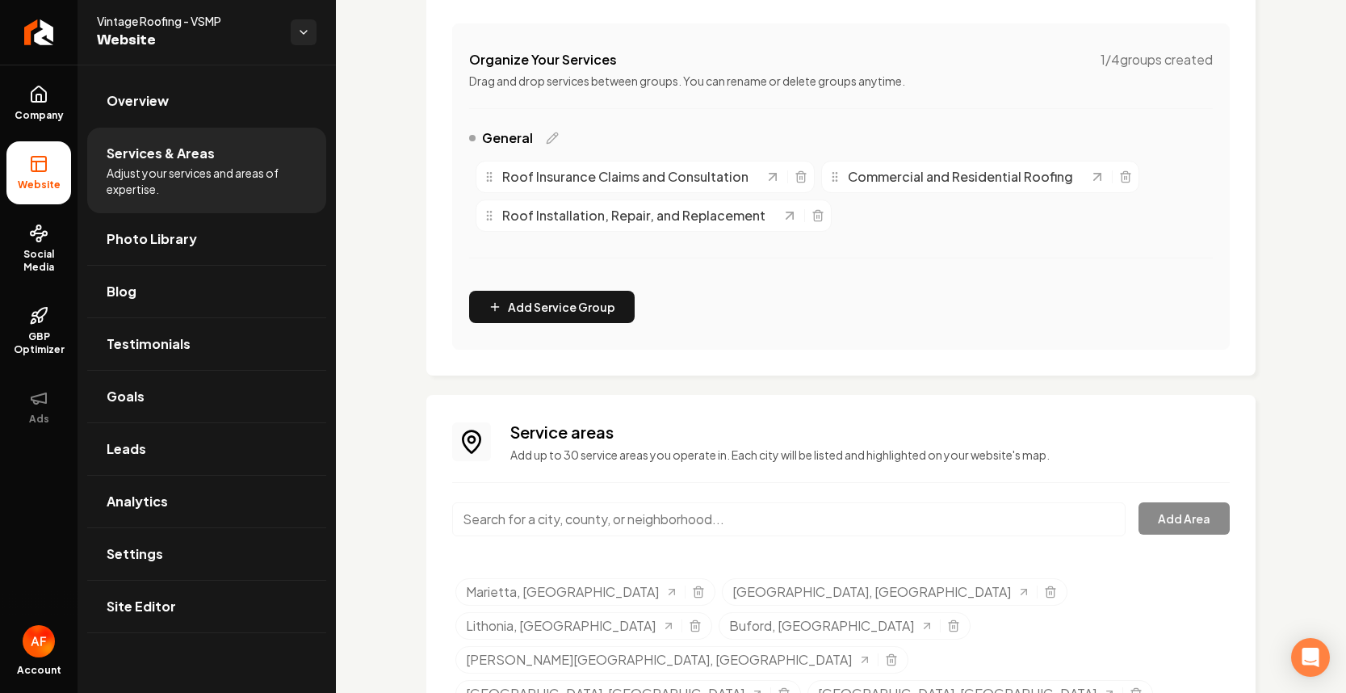
click at [32, 124] on link "Company" at bounding box center [38, 103] width 65 height 63
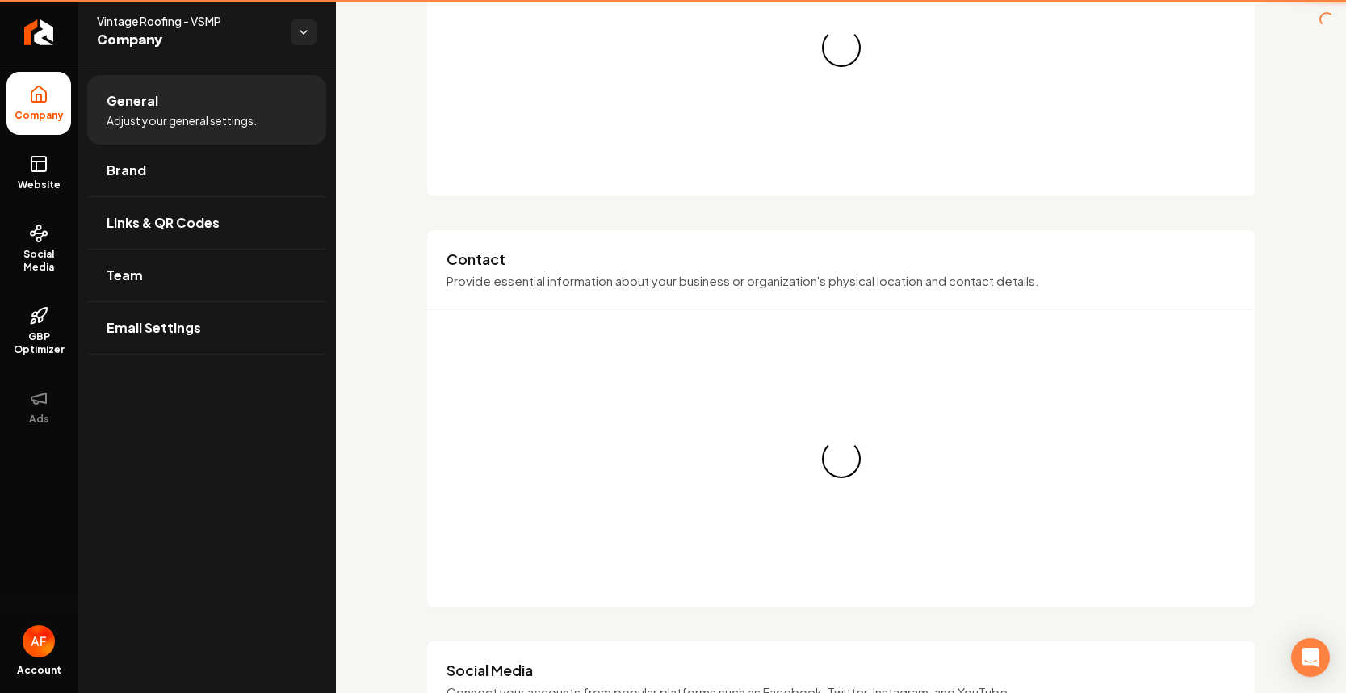
click at [166, 115] on span "Adjust your general settings." at bounding box center [182, 120] width 150 height 16
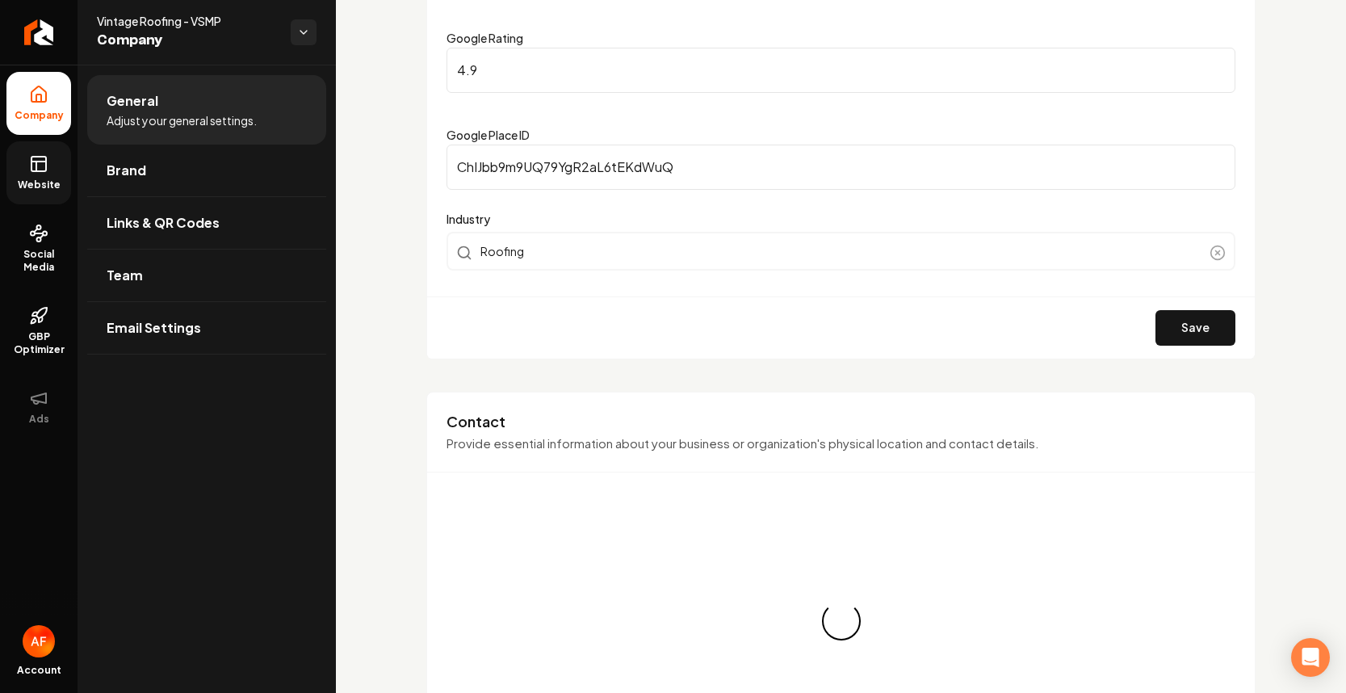
click at [45, 158] on rect at bounding box center [38, 164] width 15 height 15
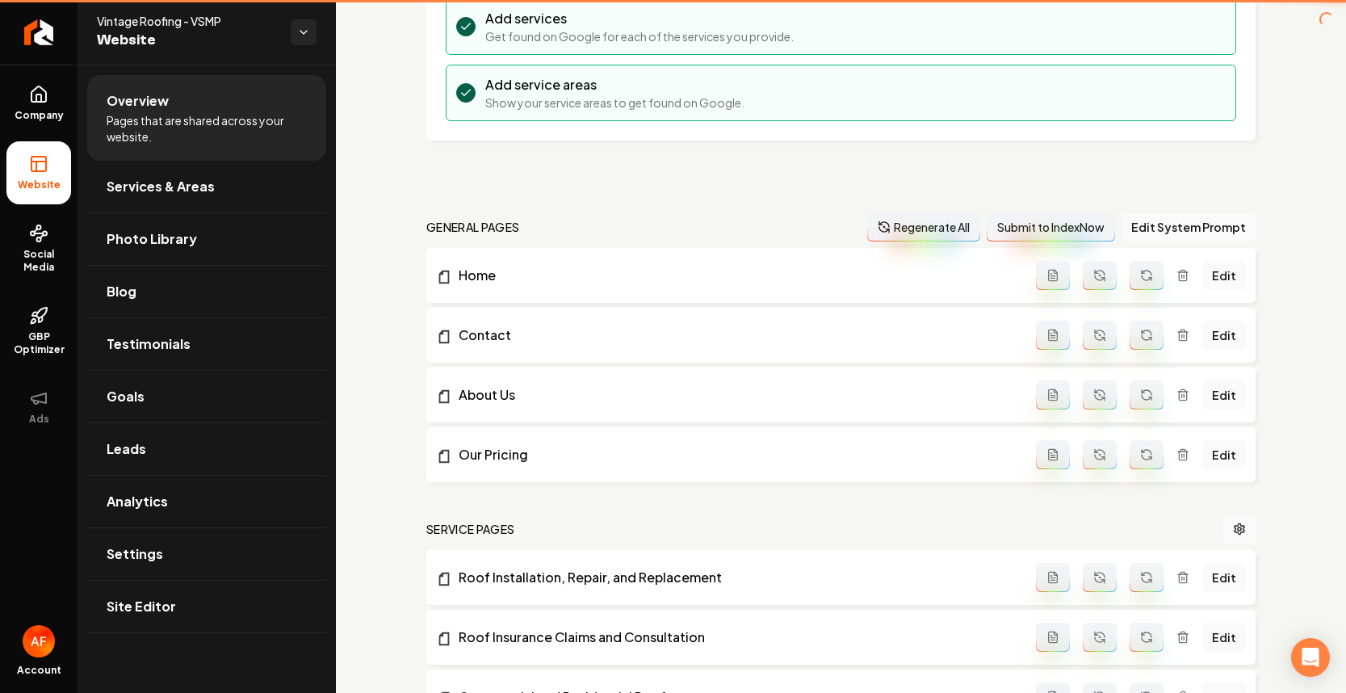
click at [152, 121] on span "Pages that are shared across your website." at bounding box center [207, 128] width 200 height 32
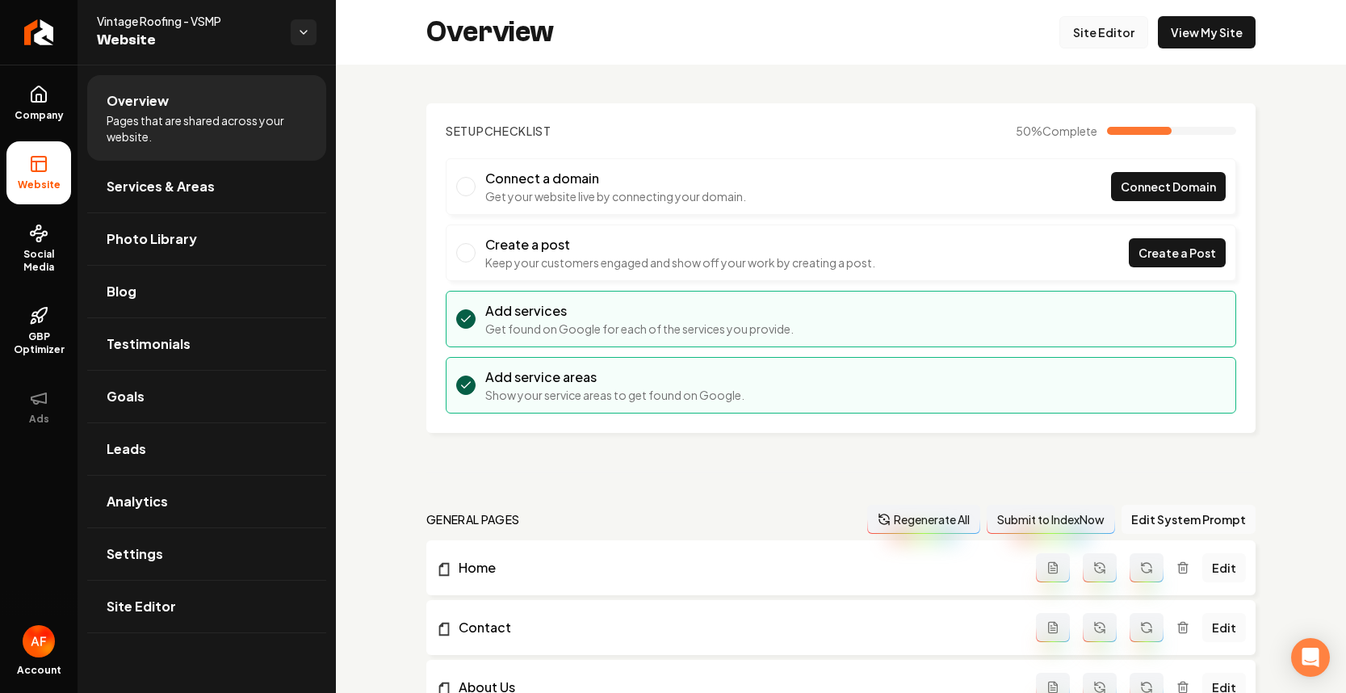
click at [1101, 40] on link "Site Editor" at bounding box center [1104, 32] width 89 height 32
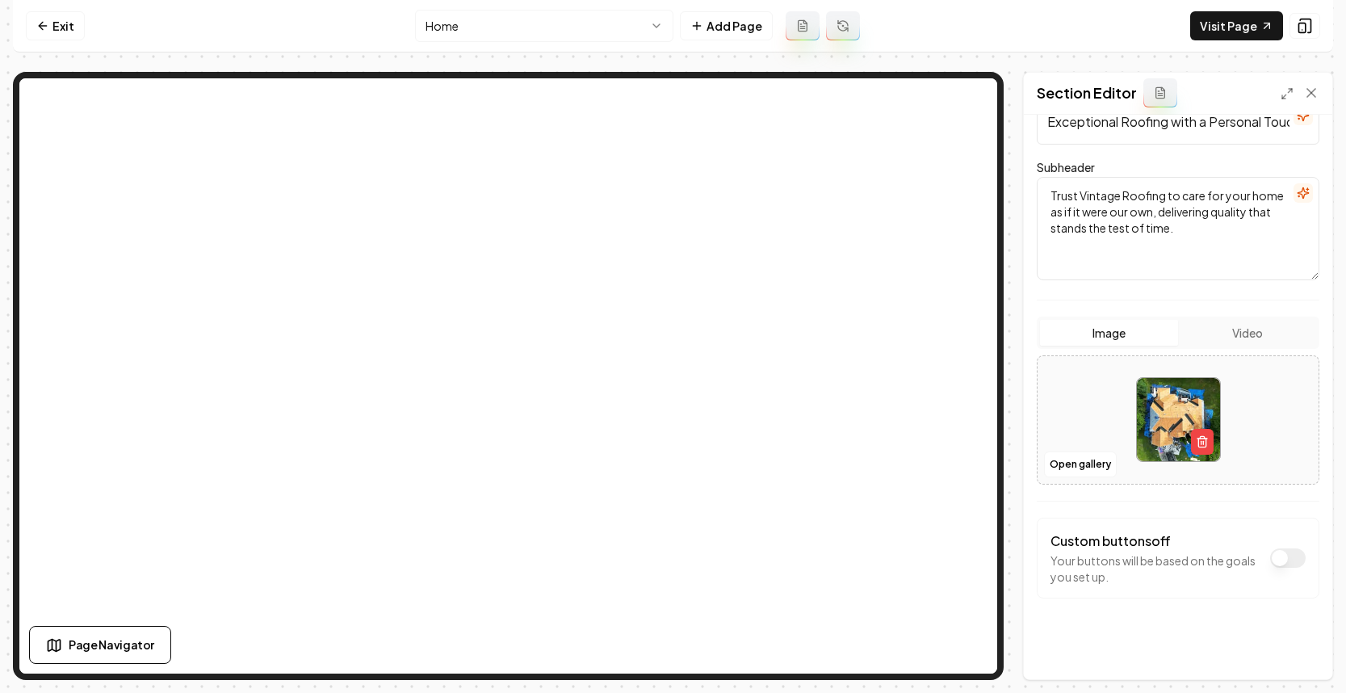
scroll to position [141, 0]
click at [1100, 452] on button "Open gallery" at bounding box center [1080, 461] width 73 height 26
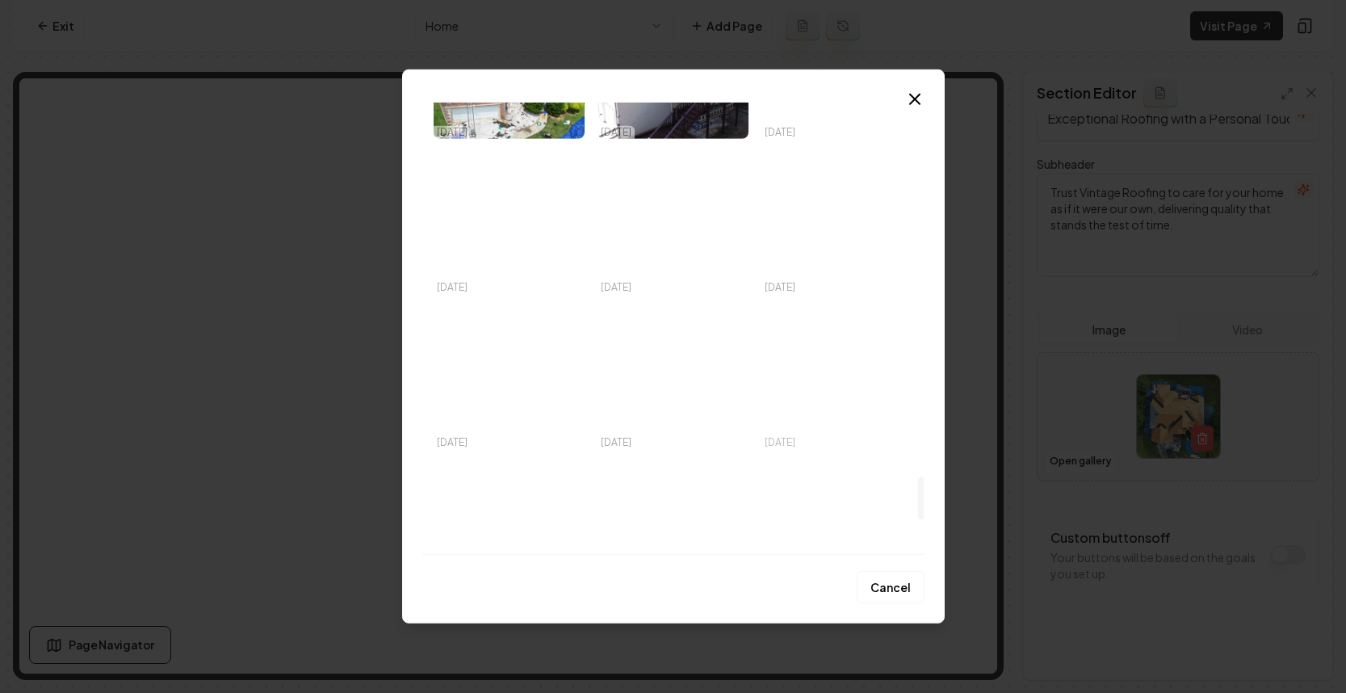
scroll to position [4401, 0]
